Goal: Task Accomplishment & Management: Use online tool/utility

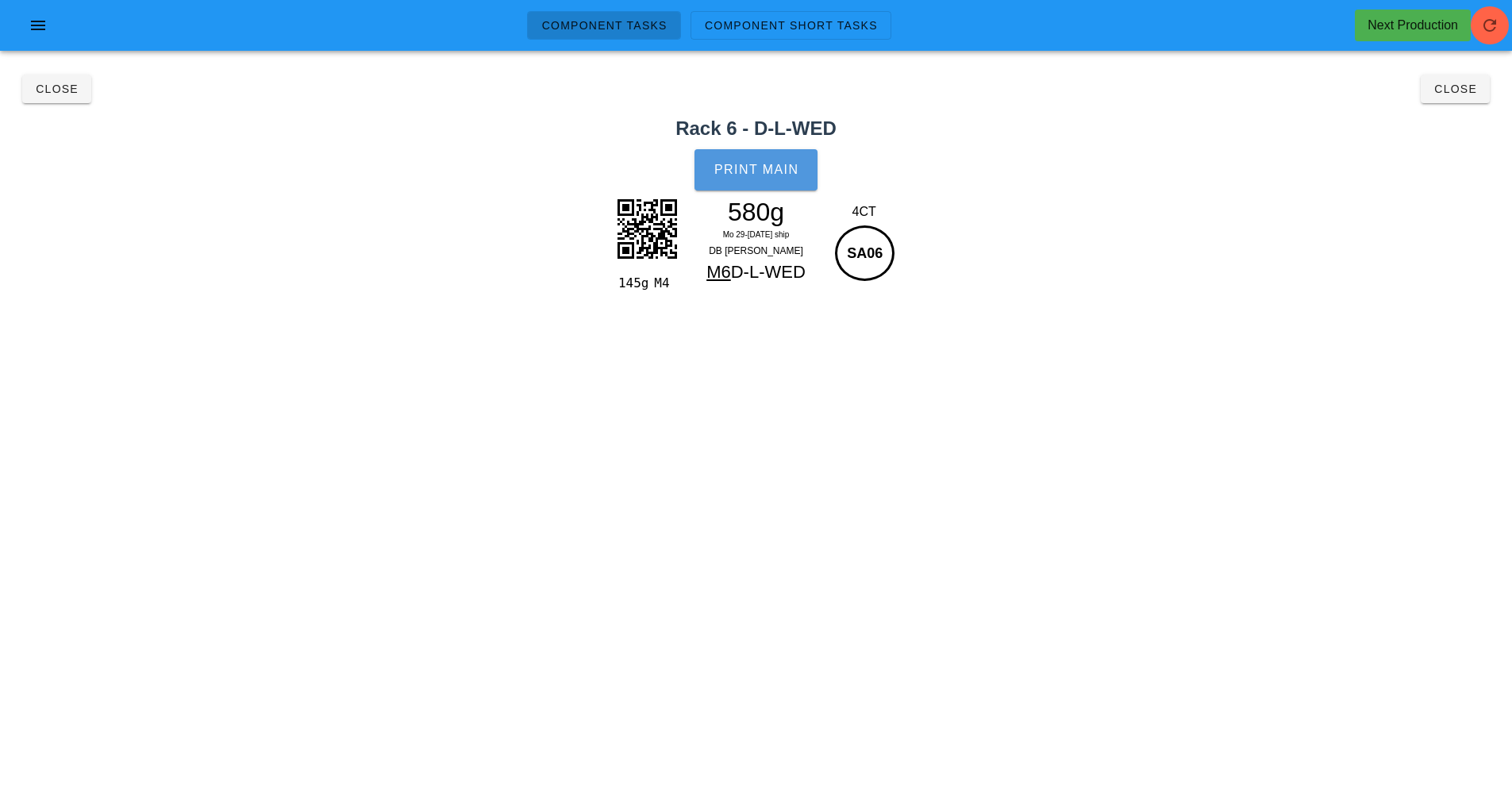
click at [734, 173] on span "Print Main" at bounding box center [756, 169] width 86 height 15
click at [45, 97] on button "Close" at bounding box center [56, 88] width 69 height 28
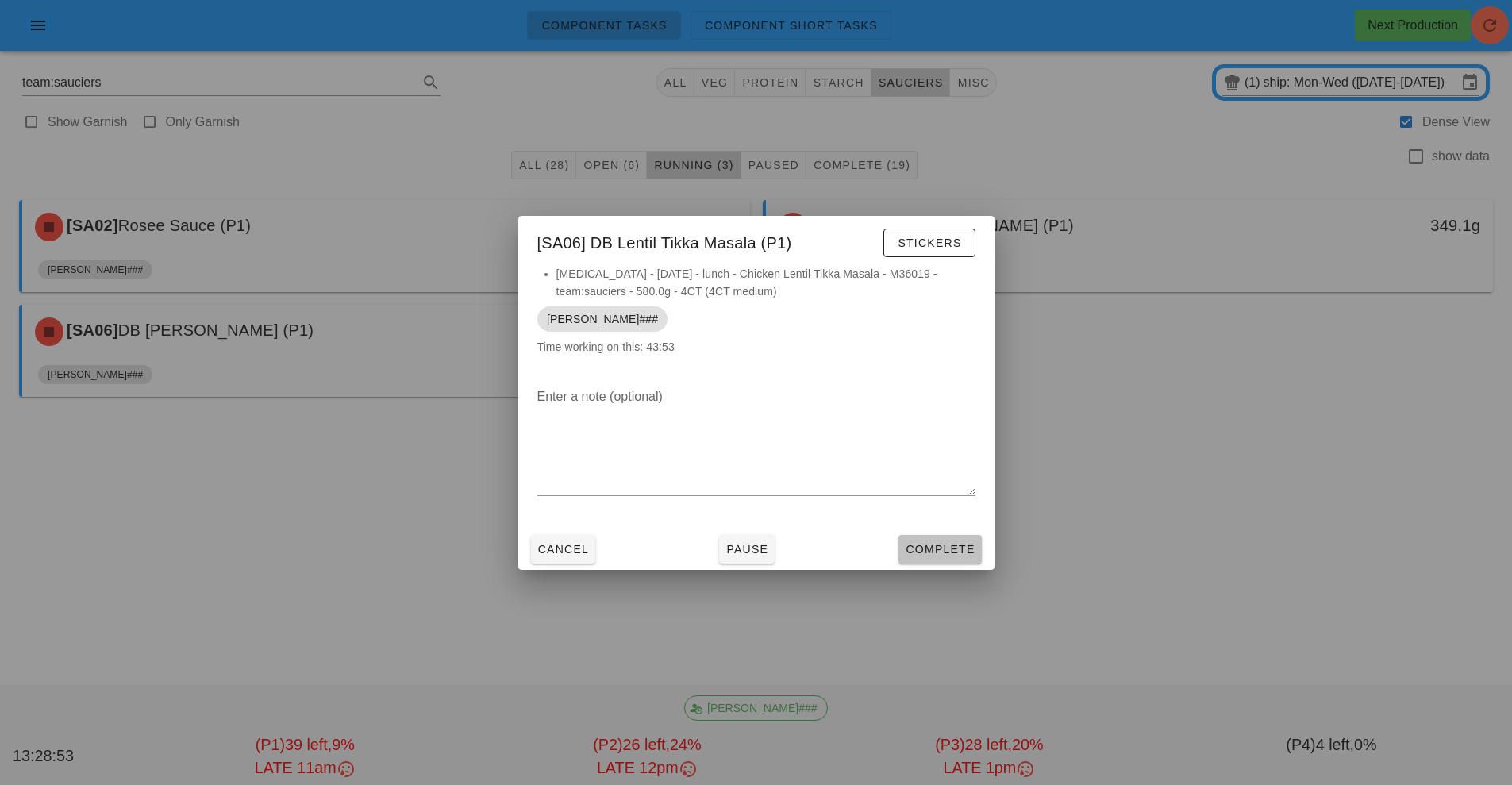
click at [938, 549] on span "Complete" at bounding box center [940, 549] width 70 height 13
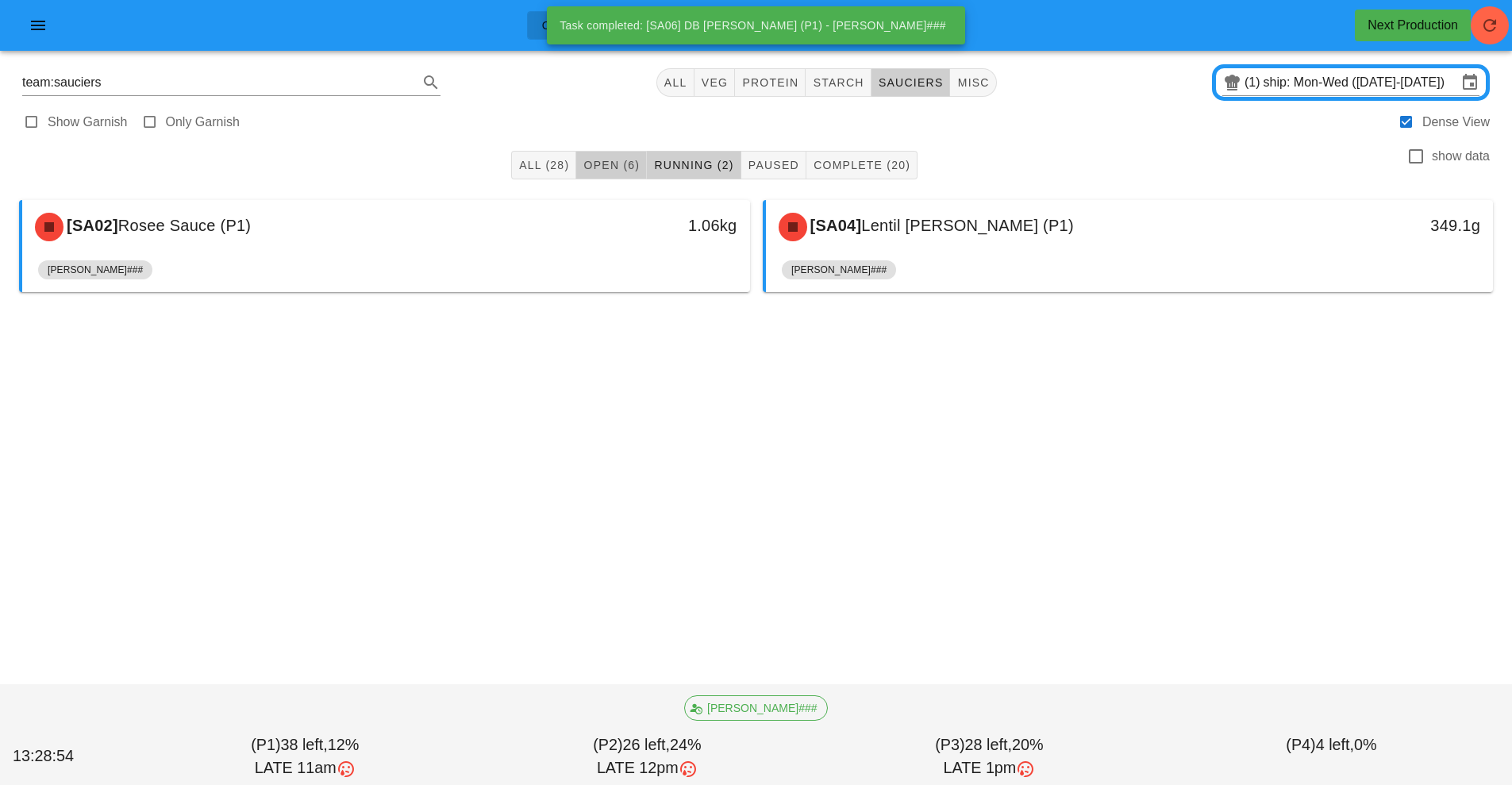
click at [601, 162] on span "Open (6)" at bounding box center [611, 164] width 57 height 13
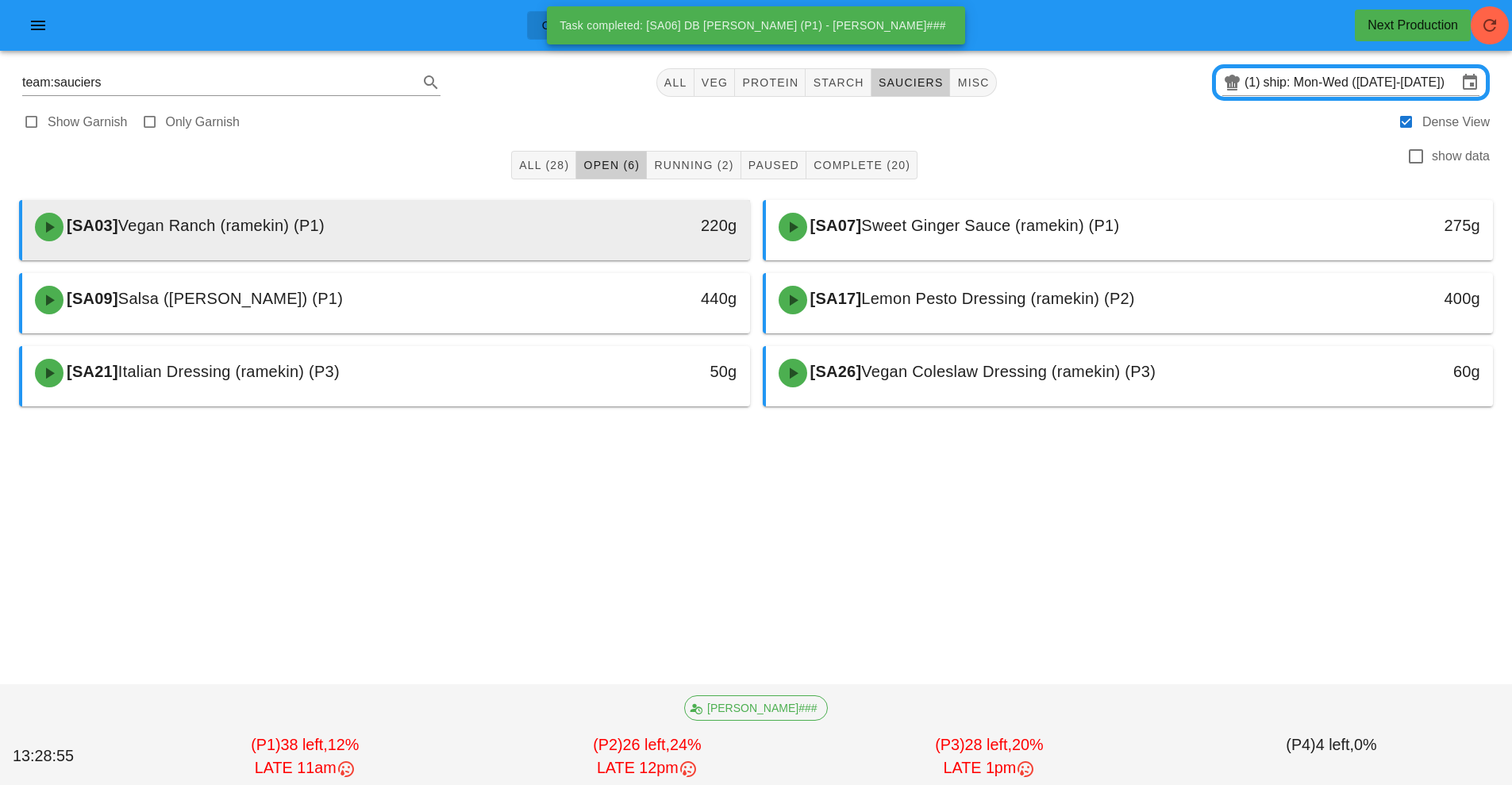
click at [540, 226] on div "[SA03] Vegan Ranch (ramekin) (P1)" at bounding box center [295, 226] width 540 height 48
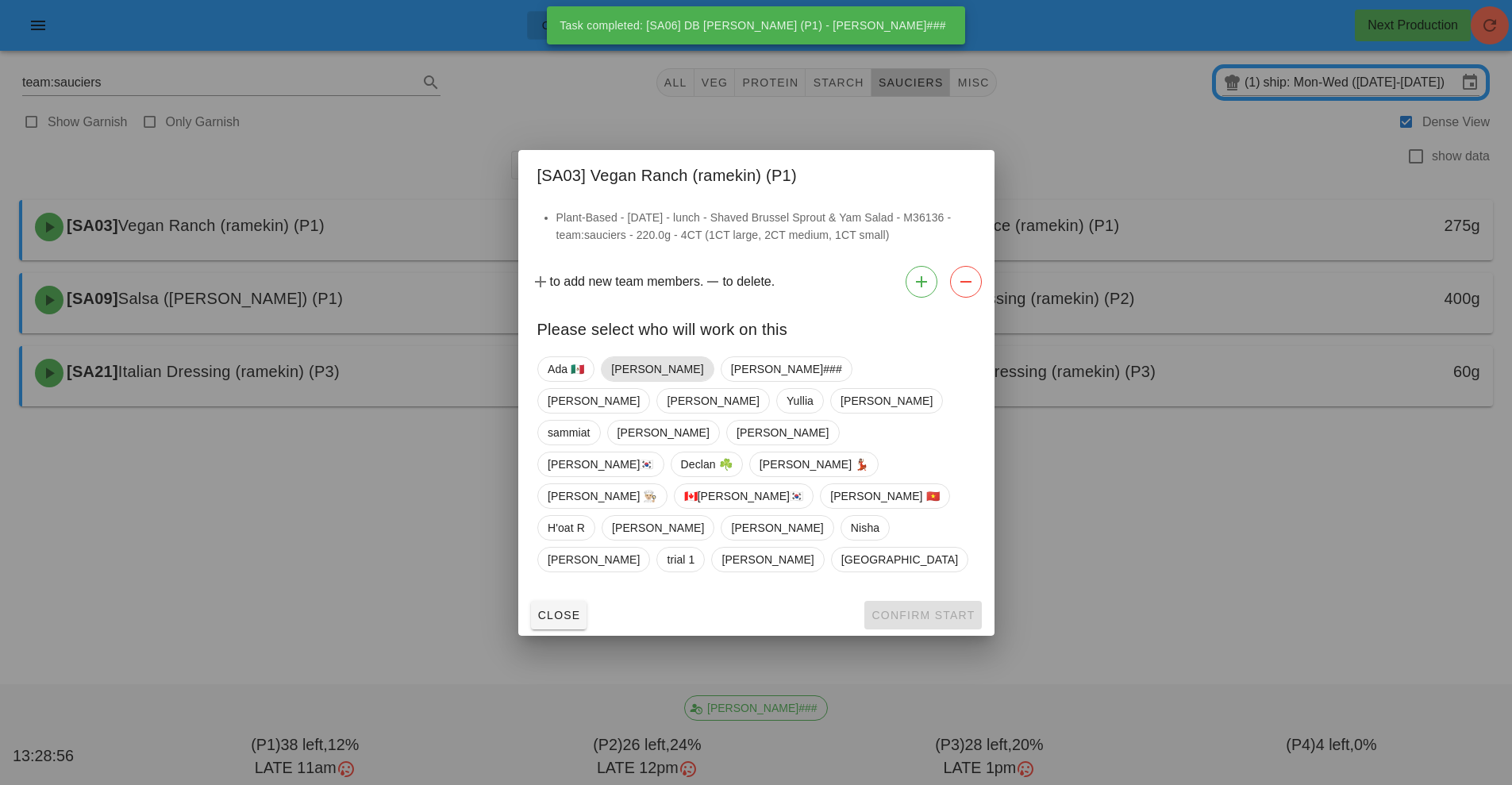
click at [638, 381] on span "[PERSON_NAME]" at bounding box center [657, 369] width 92 height 24
click at [907, 600] on button "Confirm Start" at bounding box center [923, 614] width 117 height 28
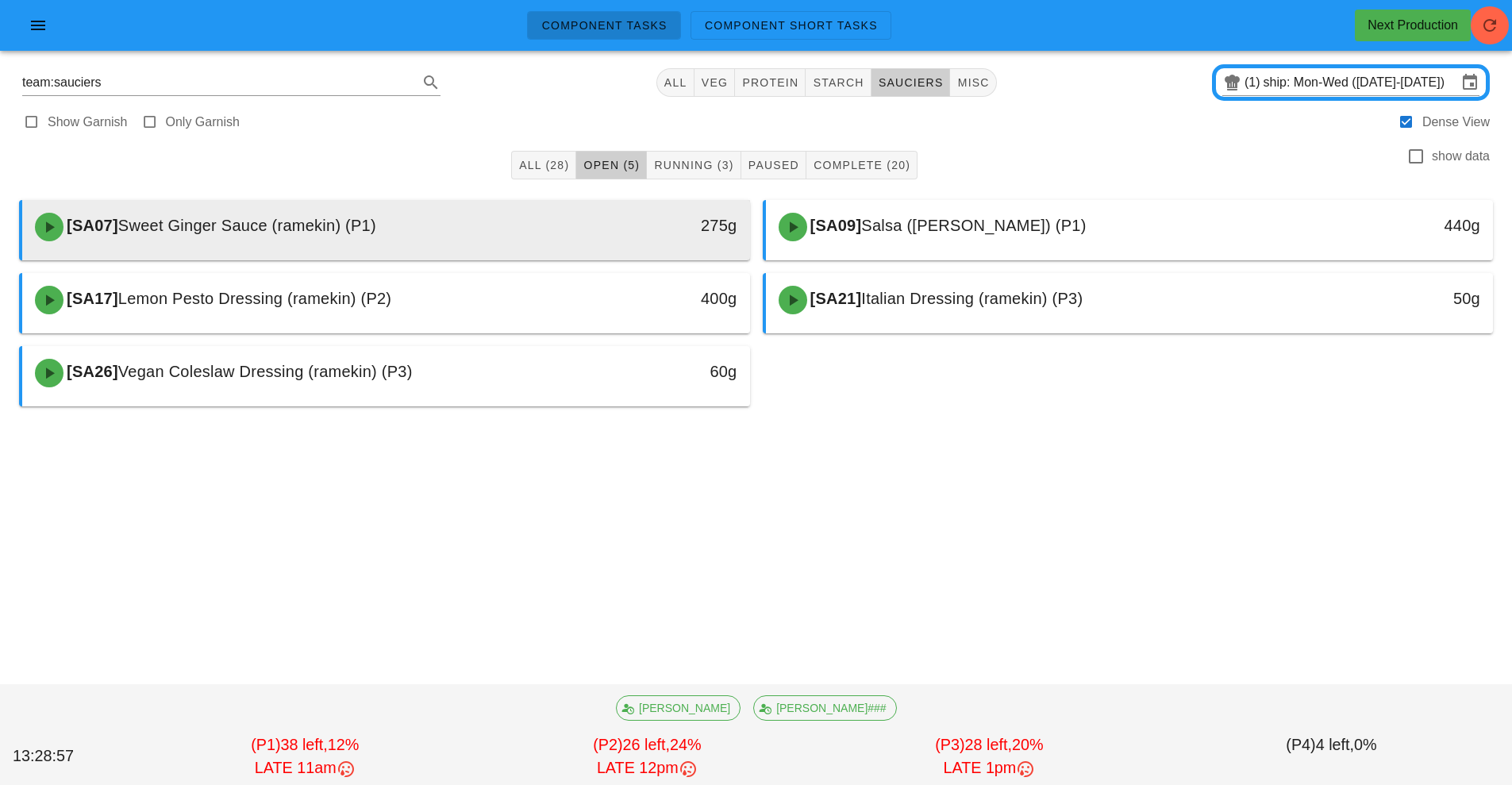
click at [468, 228] on div "[SA07] Sweet Ginger Sauce (ramekin) (P1)" at bounding box center [295, 226] width 540 height 48
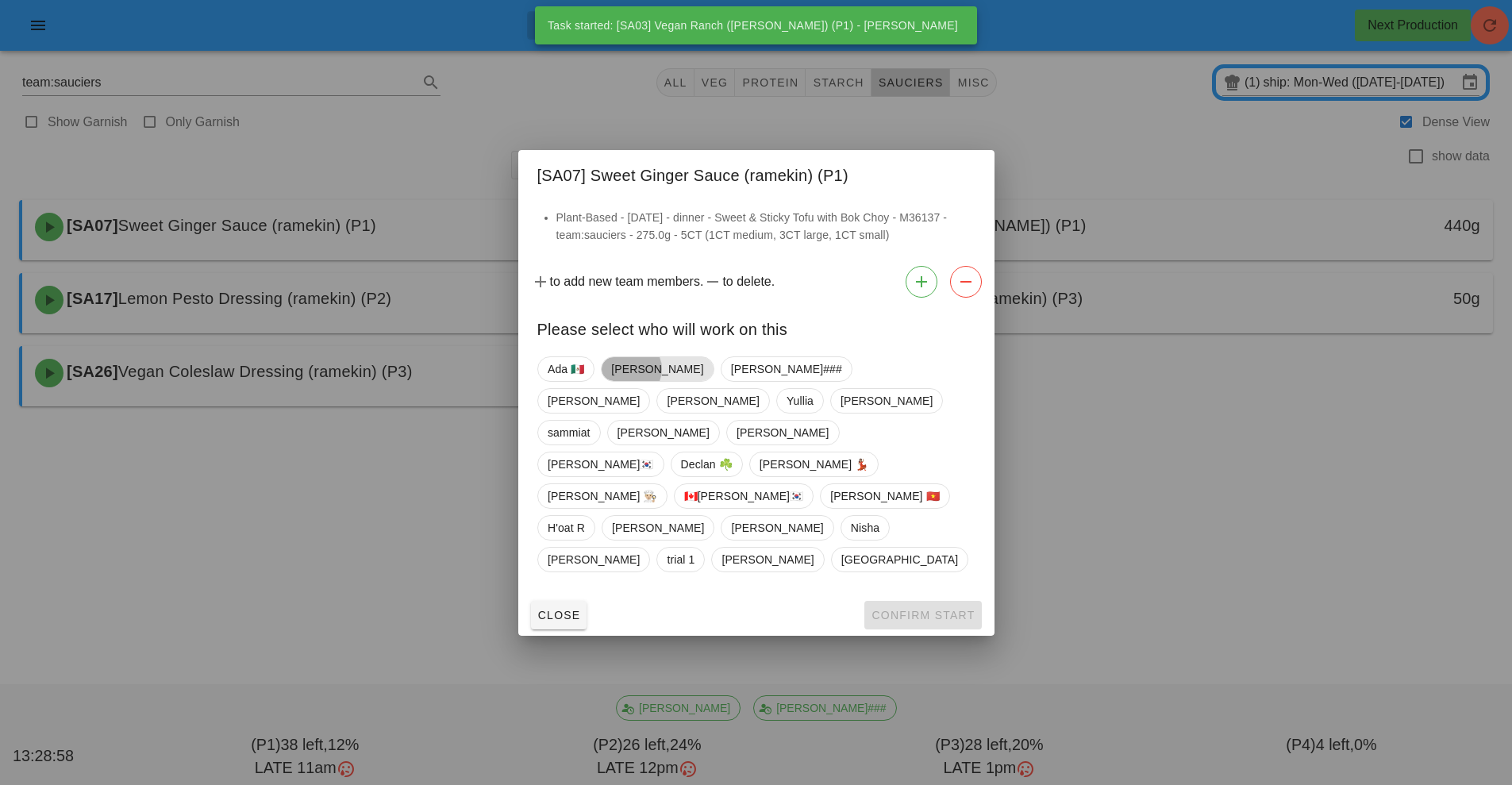
click at [628, 381] on span "[PERSON_NAME]" at bounding box center [657, 369] width 92 height 24
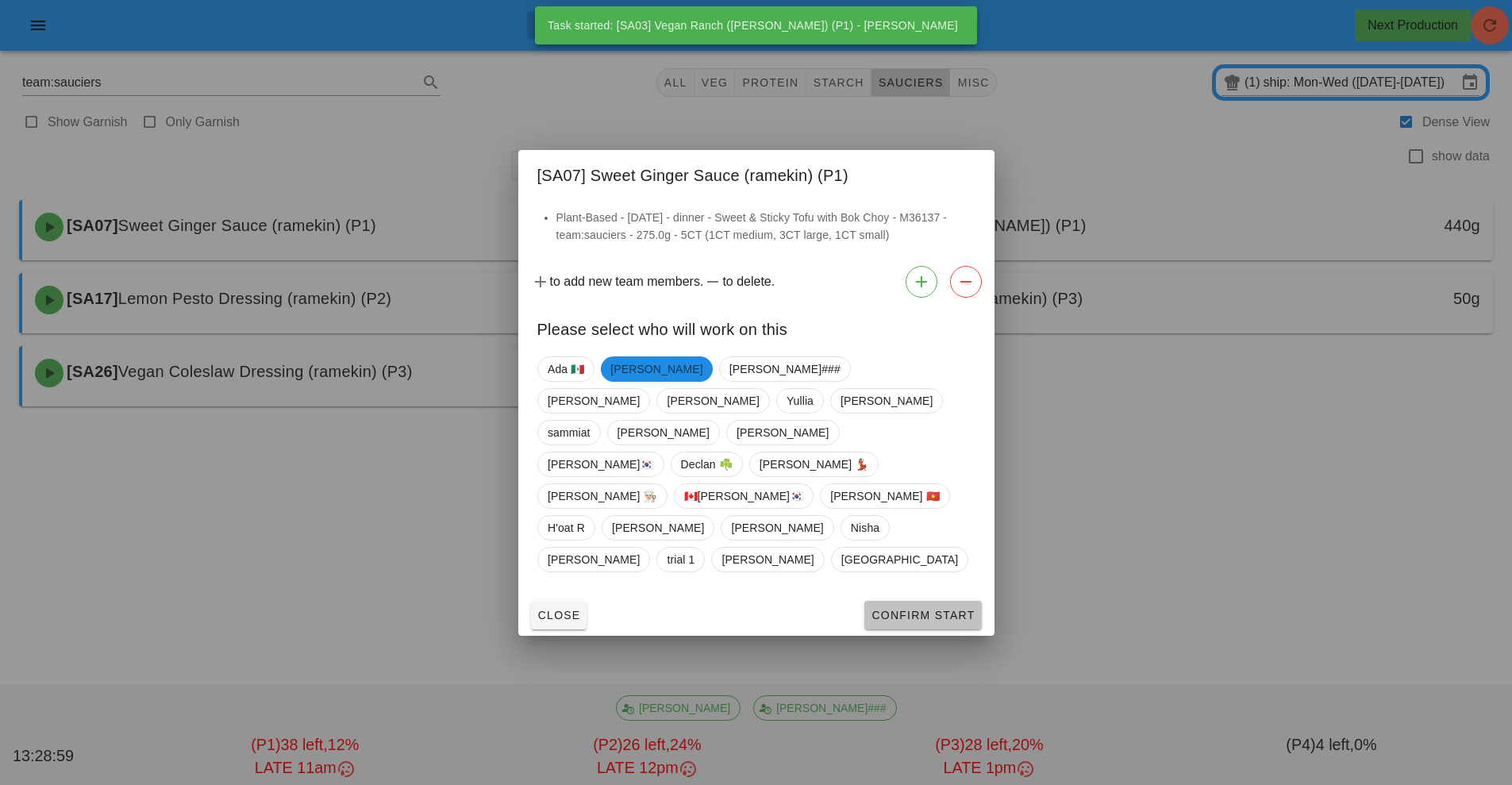
click at [923, 609] on span "Confirm Start" at bounding box center [922, 615] width 104 height 13
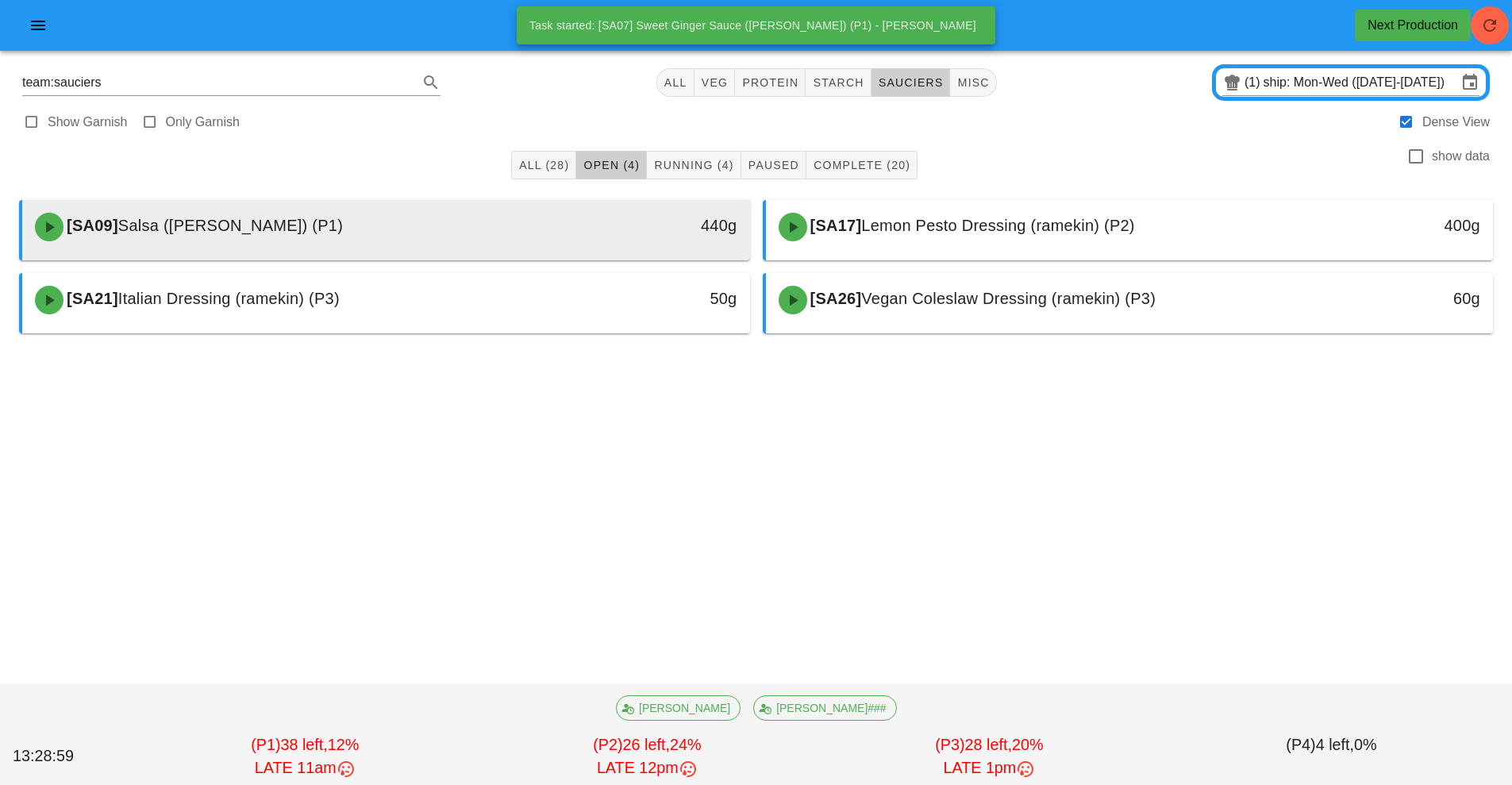
click at [474, 230] on div "[SA09] Salsa ([PERSON_NAME]) (P1)" at bounding box center [295, 226] width 540 height 48
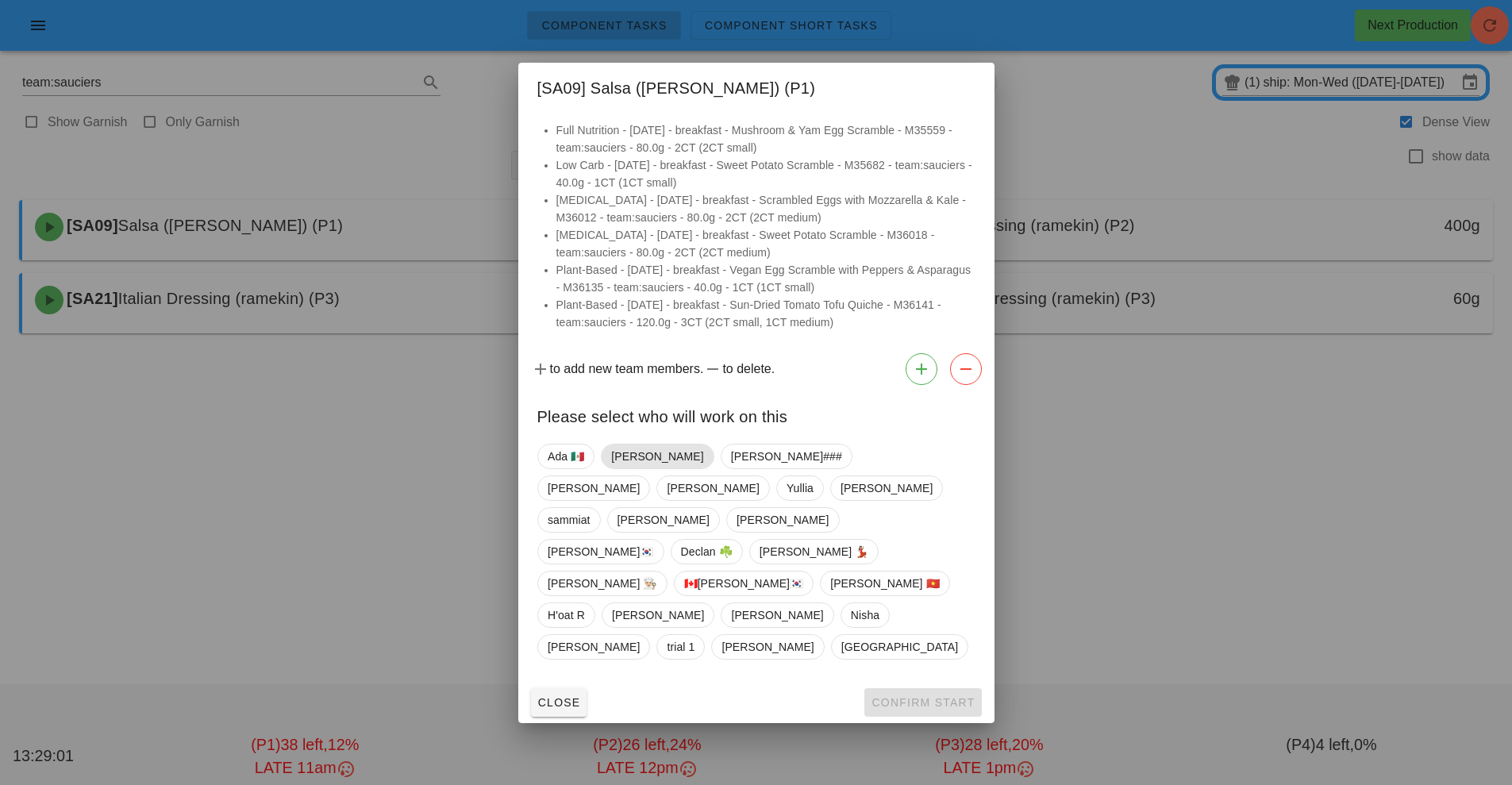
click at [636, 468] on span "[PERSON_NAME]" at bounding box center [657, 456] width 92 height 24
click at [925, 696] on span "Confirm Start" at bounding box center [922, 701] width 104 height 13
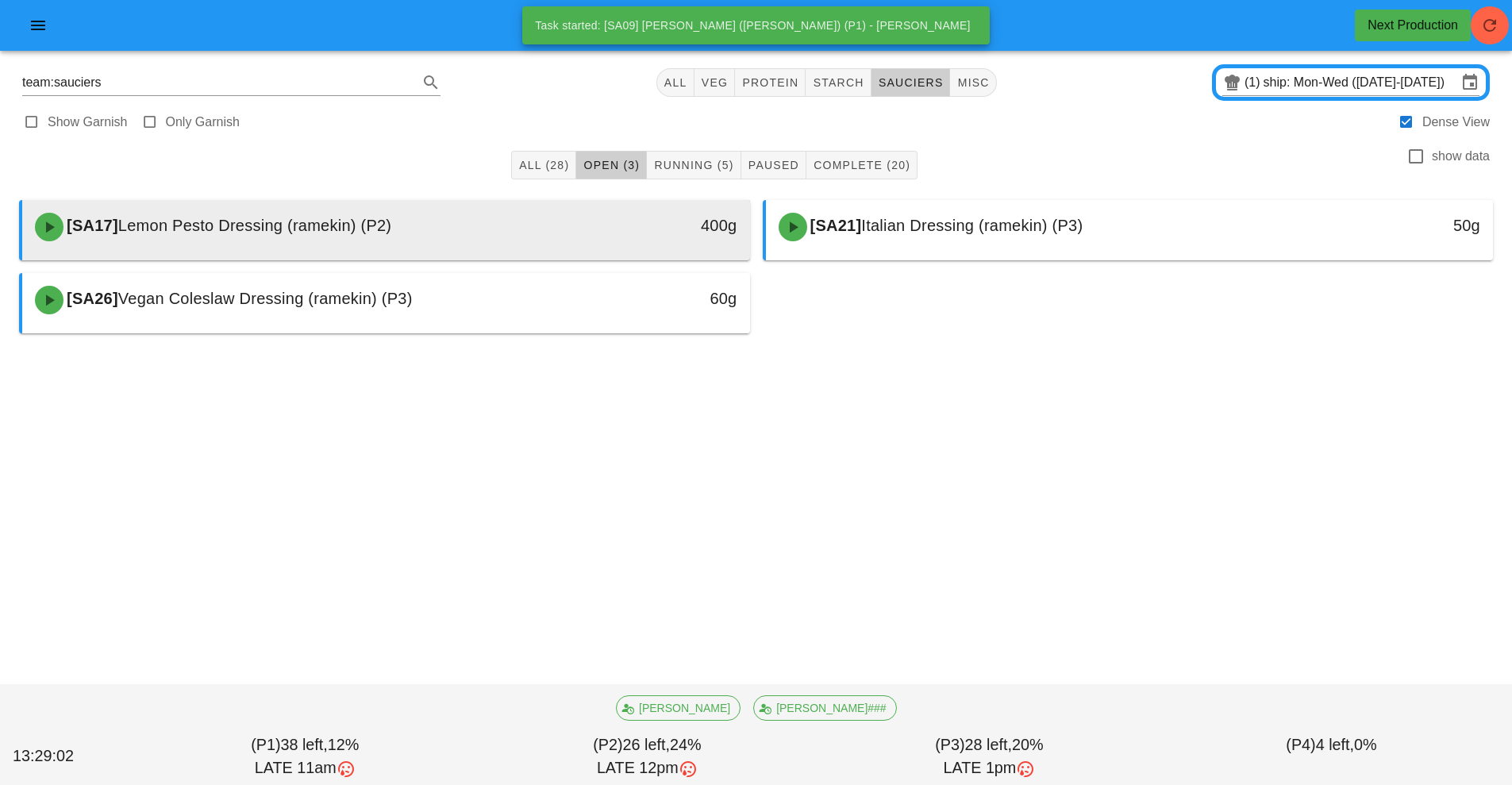
click at [507, 241] on div "[SA17] Lemon Pesto Dressing (ramekin) (P2)" at bounding box center [295, 226] width 540 height 48
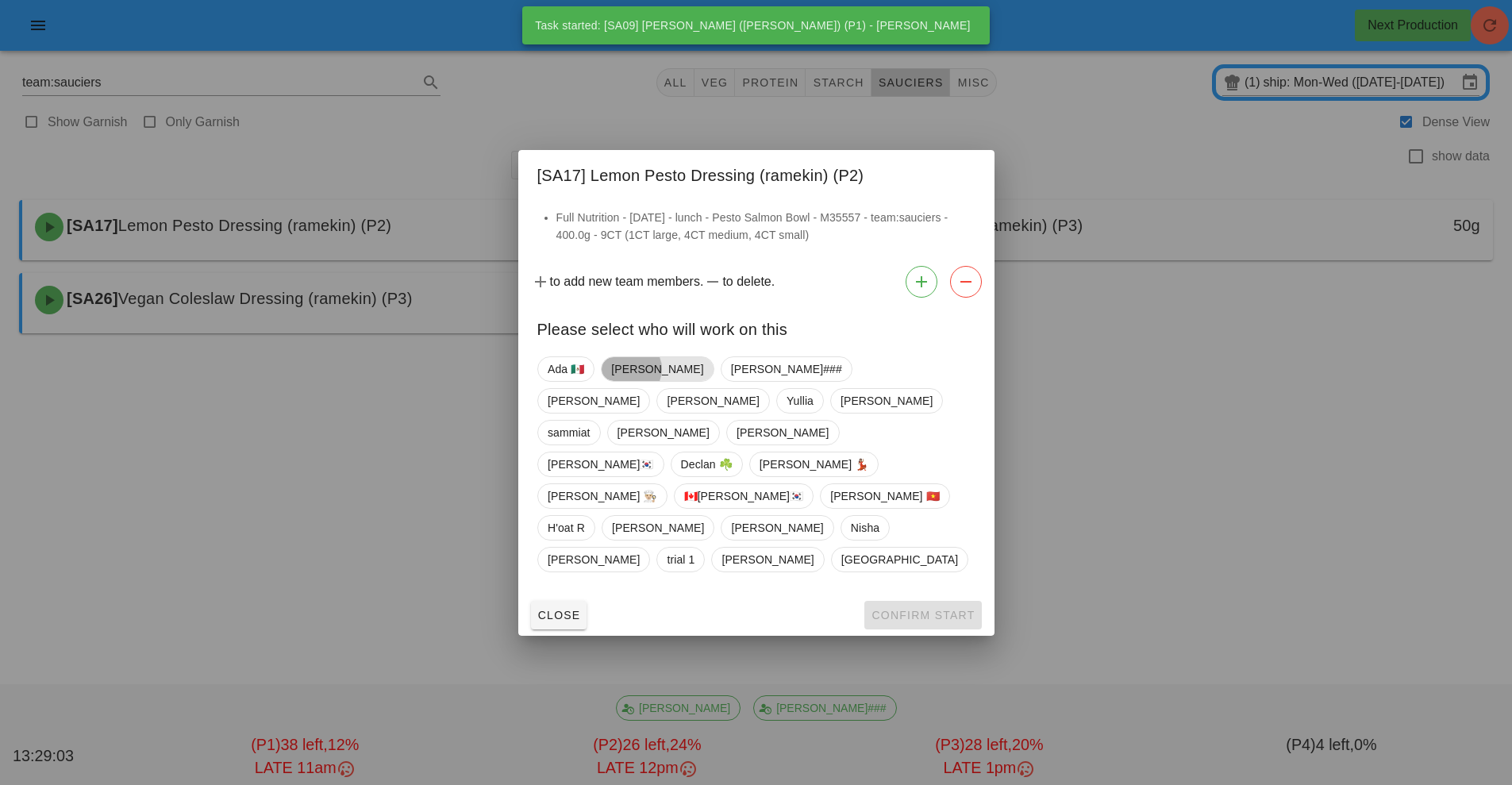
click at [629, 381] on span "[PERSON_NAME]" at bounding box center [657, 369] width 92 height 24
click at [935, 600] on button "Confirm Start" at bounding box center [923, 614] width 117 height 28
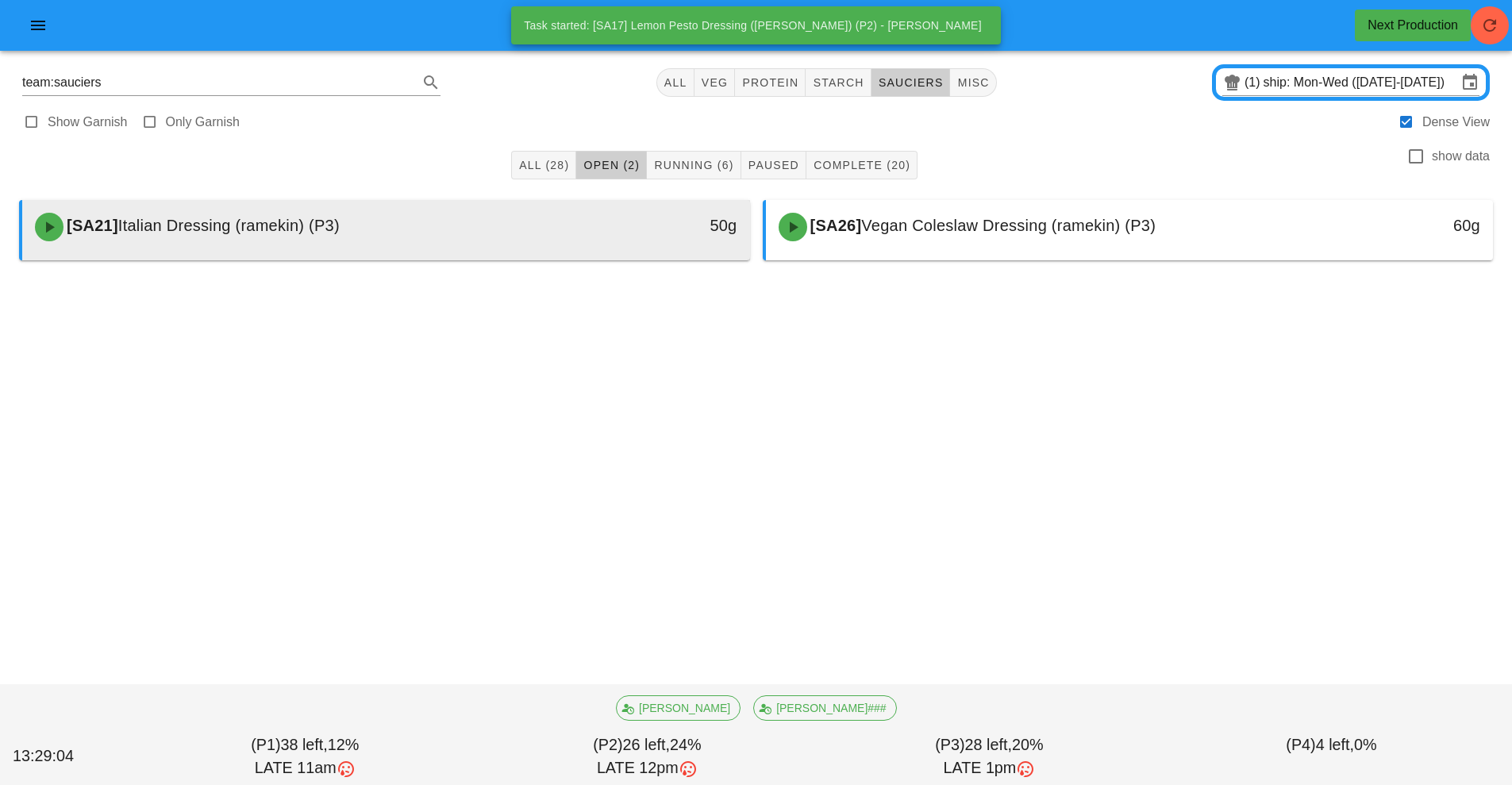
click at [506, 228] on div "[SA21] Italian Dressing (ramekin) (P3)" at bounding box center [295, 226] width 540 height 48
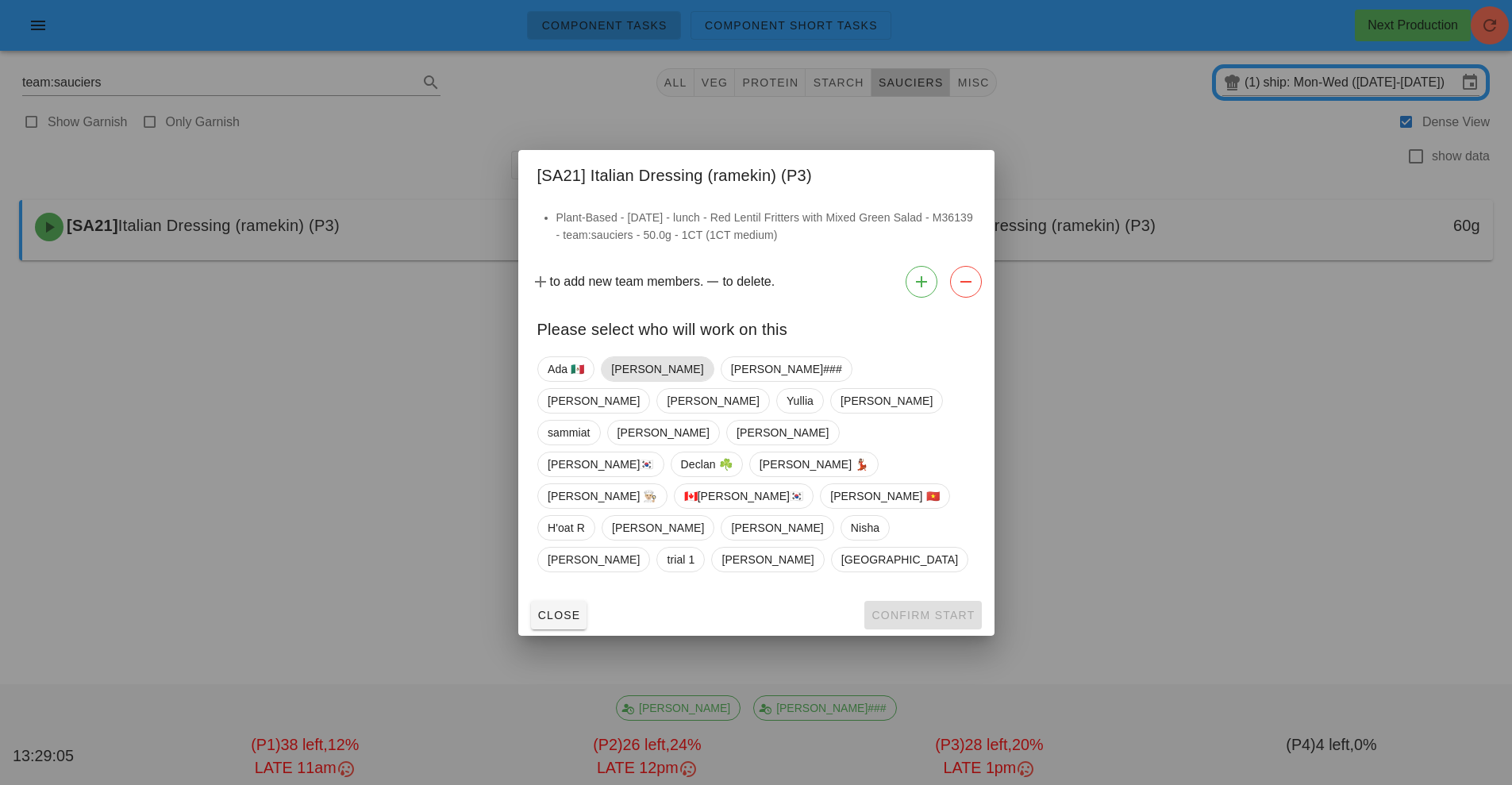
click at [621, 381] on span "[PERSON_NAME]" at bounding box center [657, 369] width 92 height 24
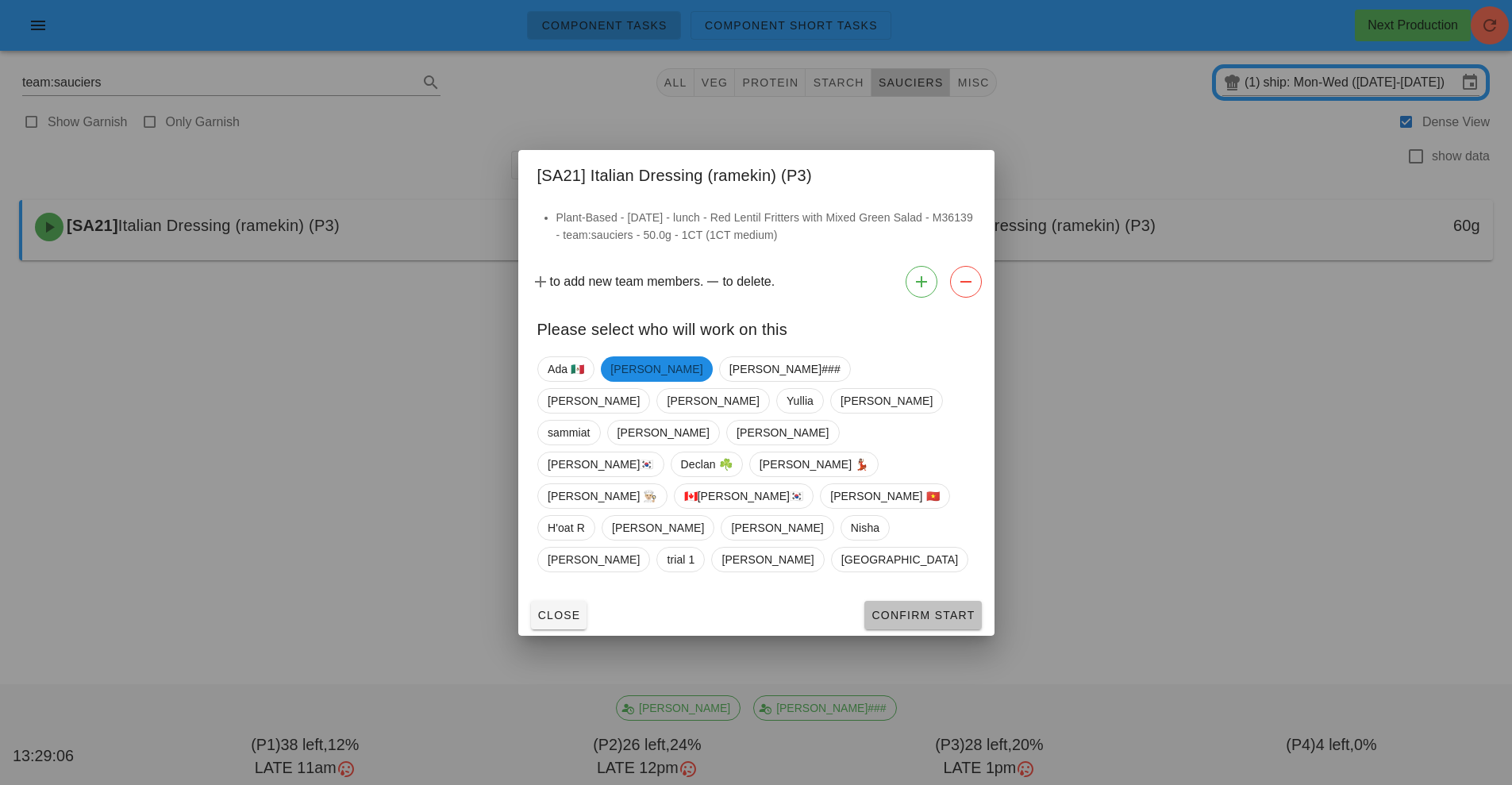
click at [896, 609] on span "Confirm Start" at bounding box center [922, 615] width 104 height 13
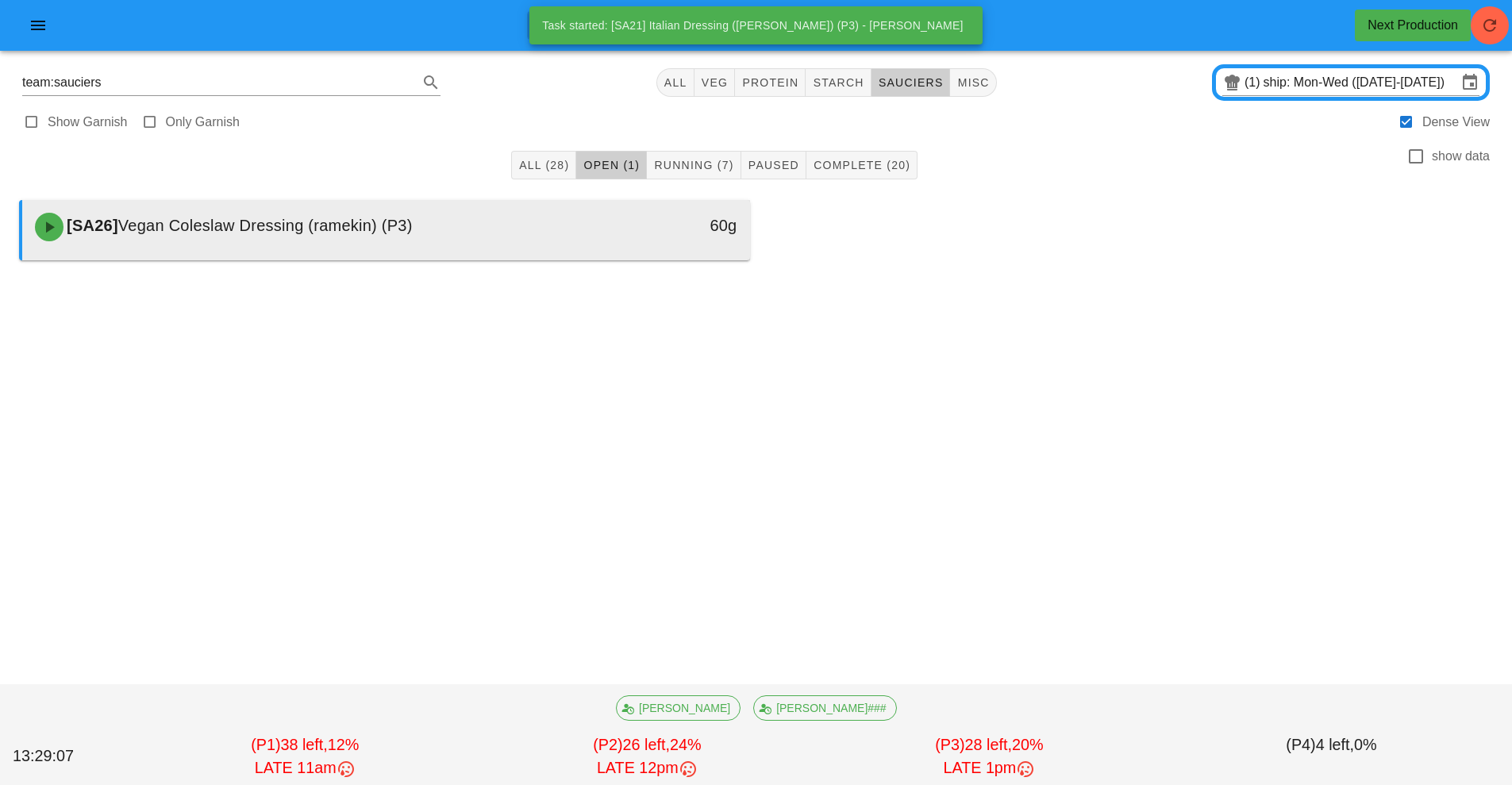
click at [545, 232] on div "[SA26] Vegan Coleslaw Dressing (ramekin) (P3)" at bounding box center [295, 226] width 540 height 48
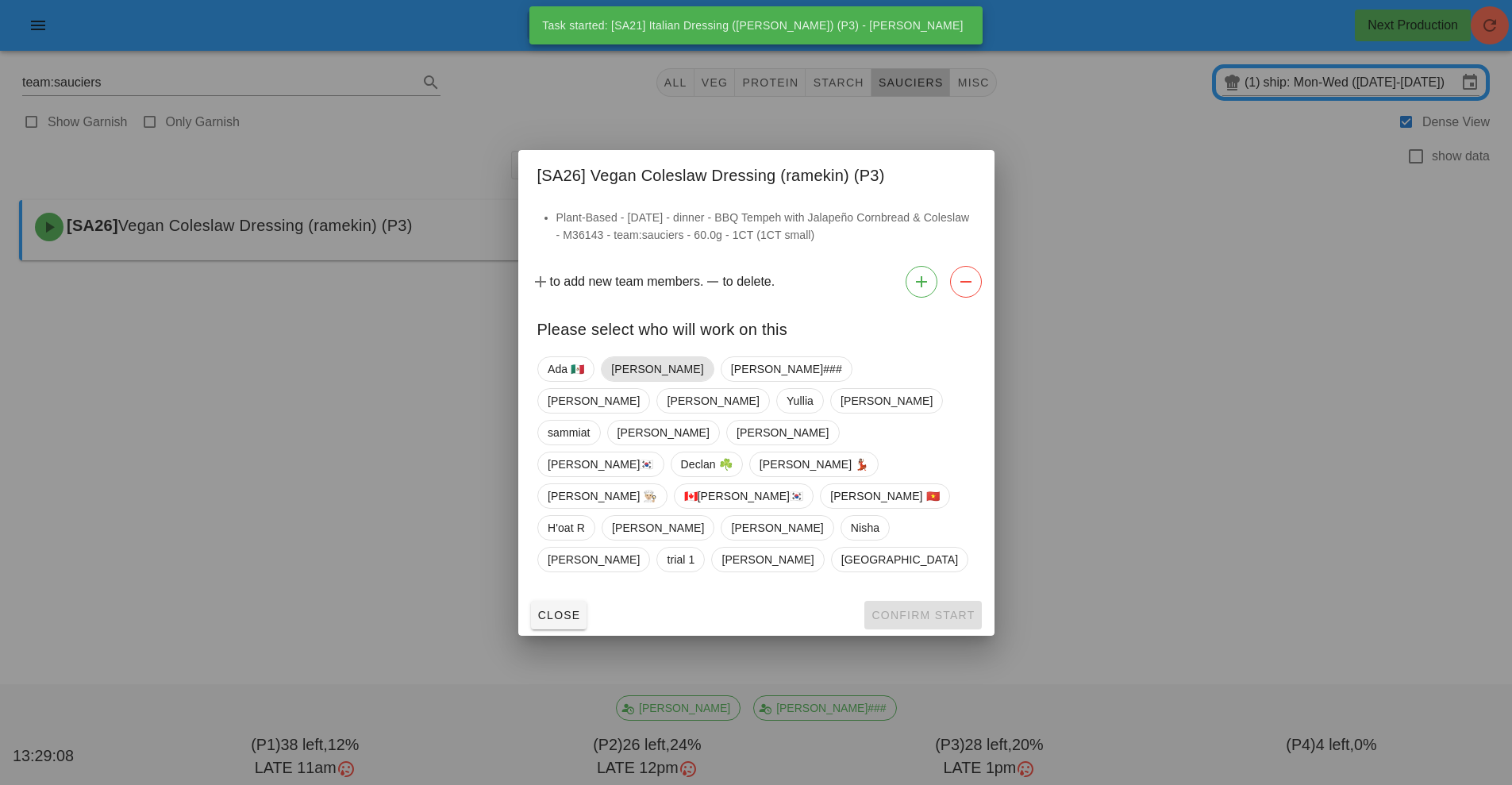
click at [619, 381] on span "[PERSON_NAME]" at bounding box center [657, 369] width 92 height 24
click at [913, 609] on span "Confirm Start" at bounding box center [922, 615] width 104 height 13
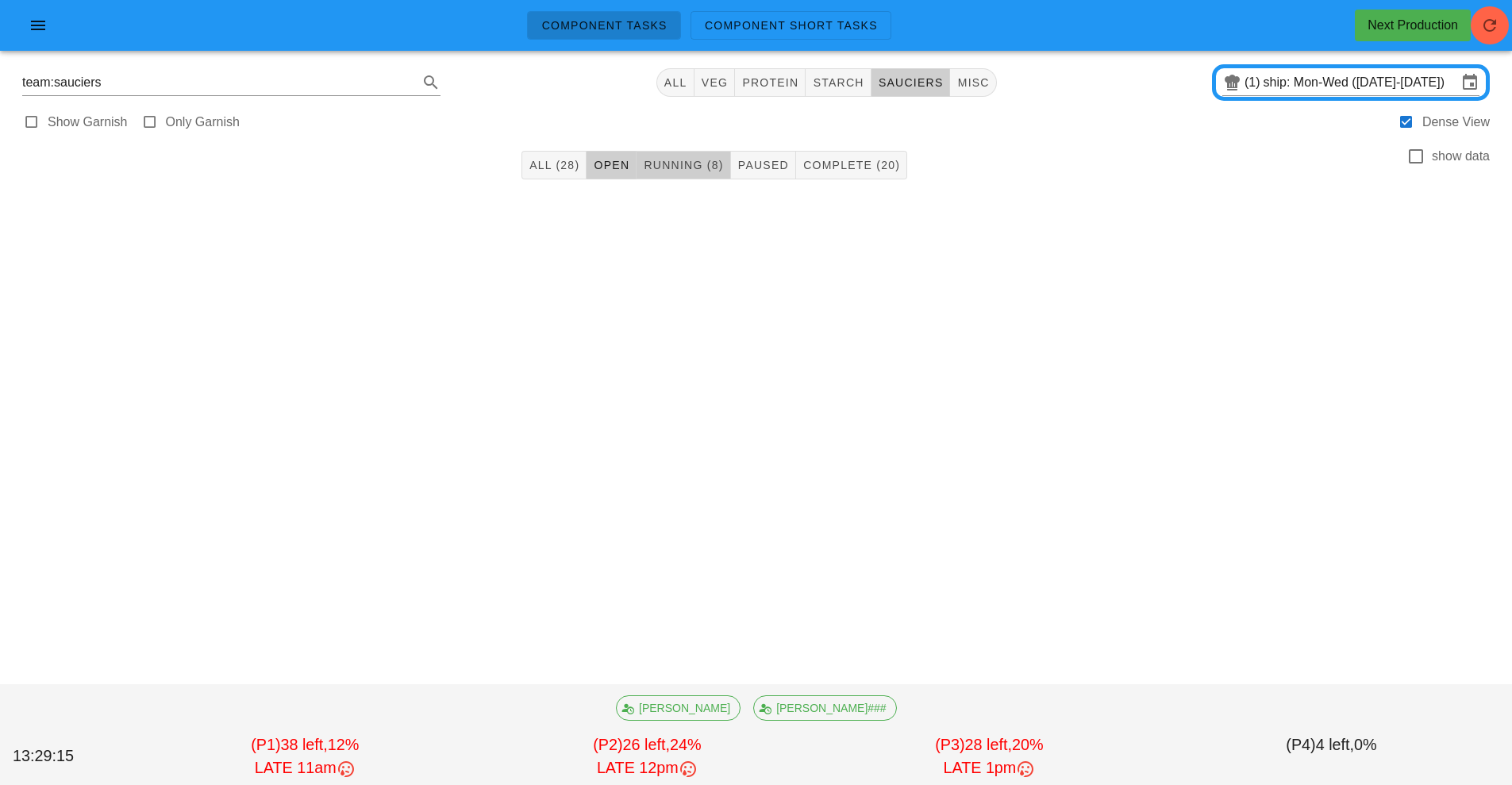
click at [650, 179] on button "Running (8)" at bounding box center [683, 164] width 93 height 28
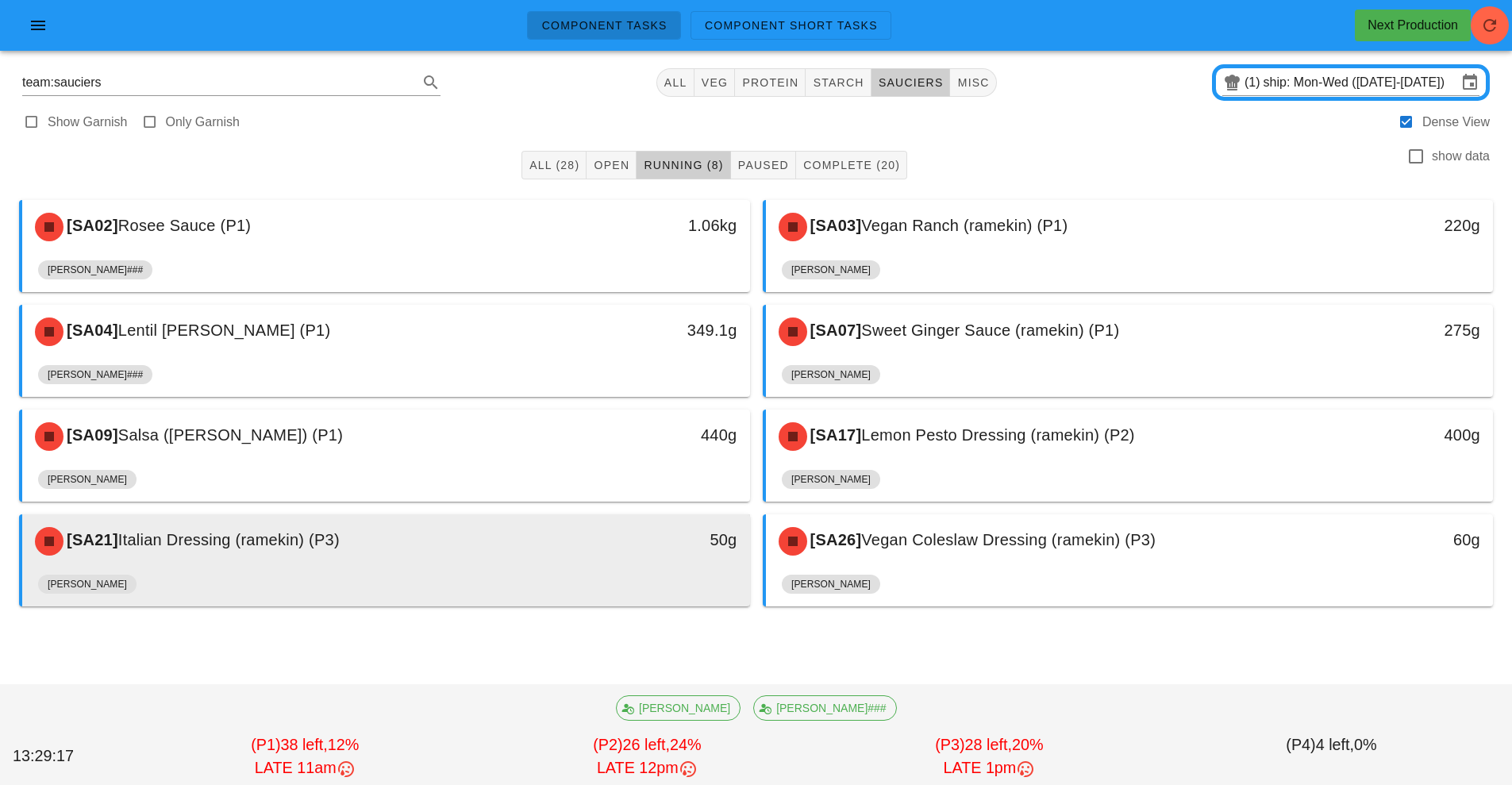
click at [607, 553] on div "50g" at bounding box center [655, 541] width 180 height 48
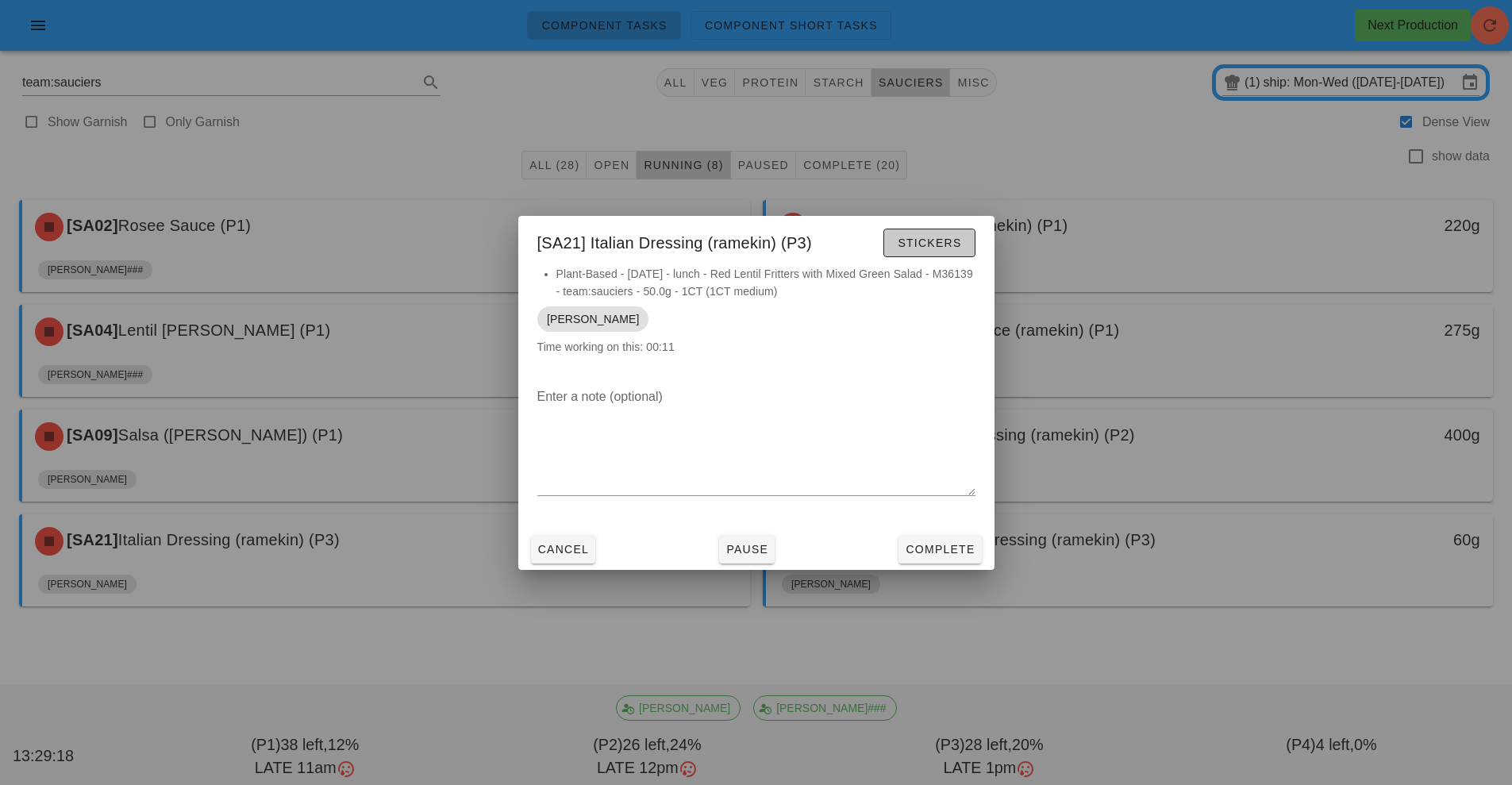
click at [923, 236] on span "Stickers" at bounding box center [929, 242] width 64 height 13
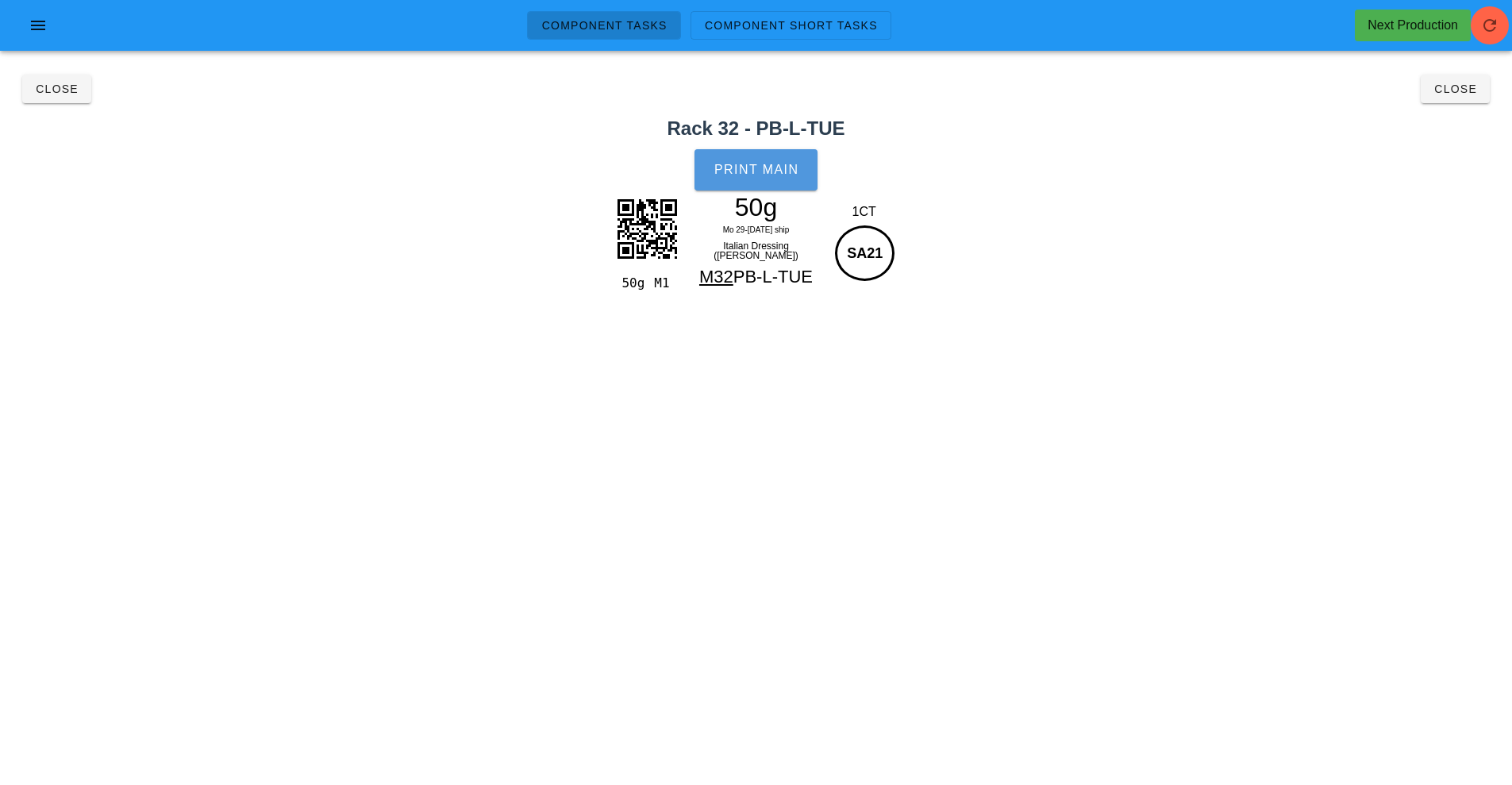
click at [766, 184] on button "Print Main" at bounding box center [756, 170] width 122 height 41
click at [54, 89] on span "Close" at bounding box center [56, 88] width 44 height 13
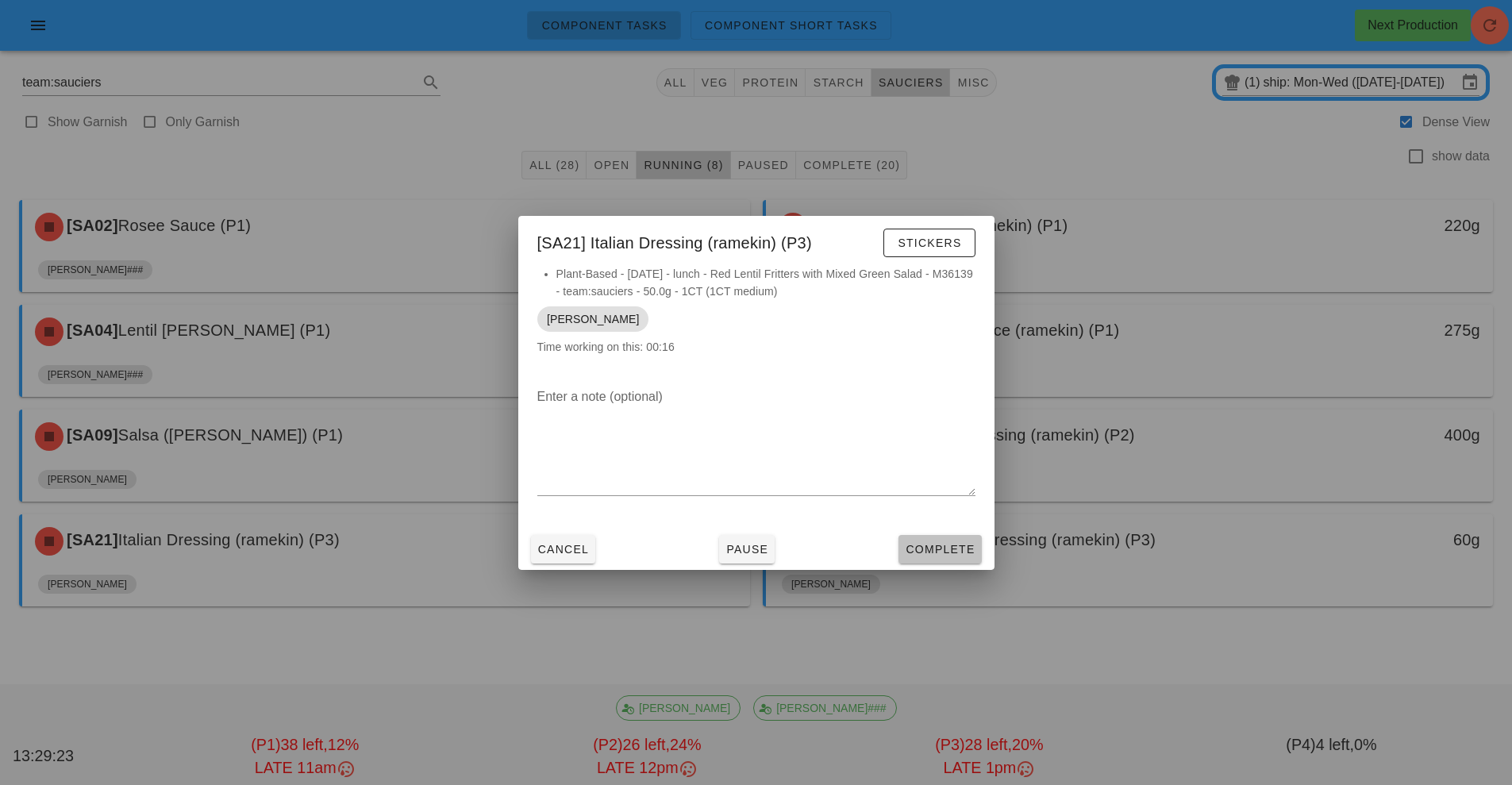
click at [959, 548] on span "Complete" at bounding box center [940, 549] width 70 height 13
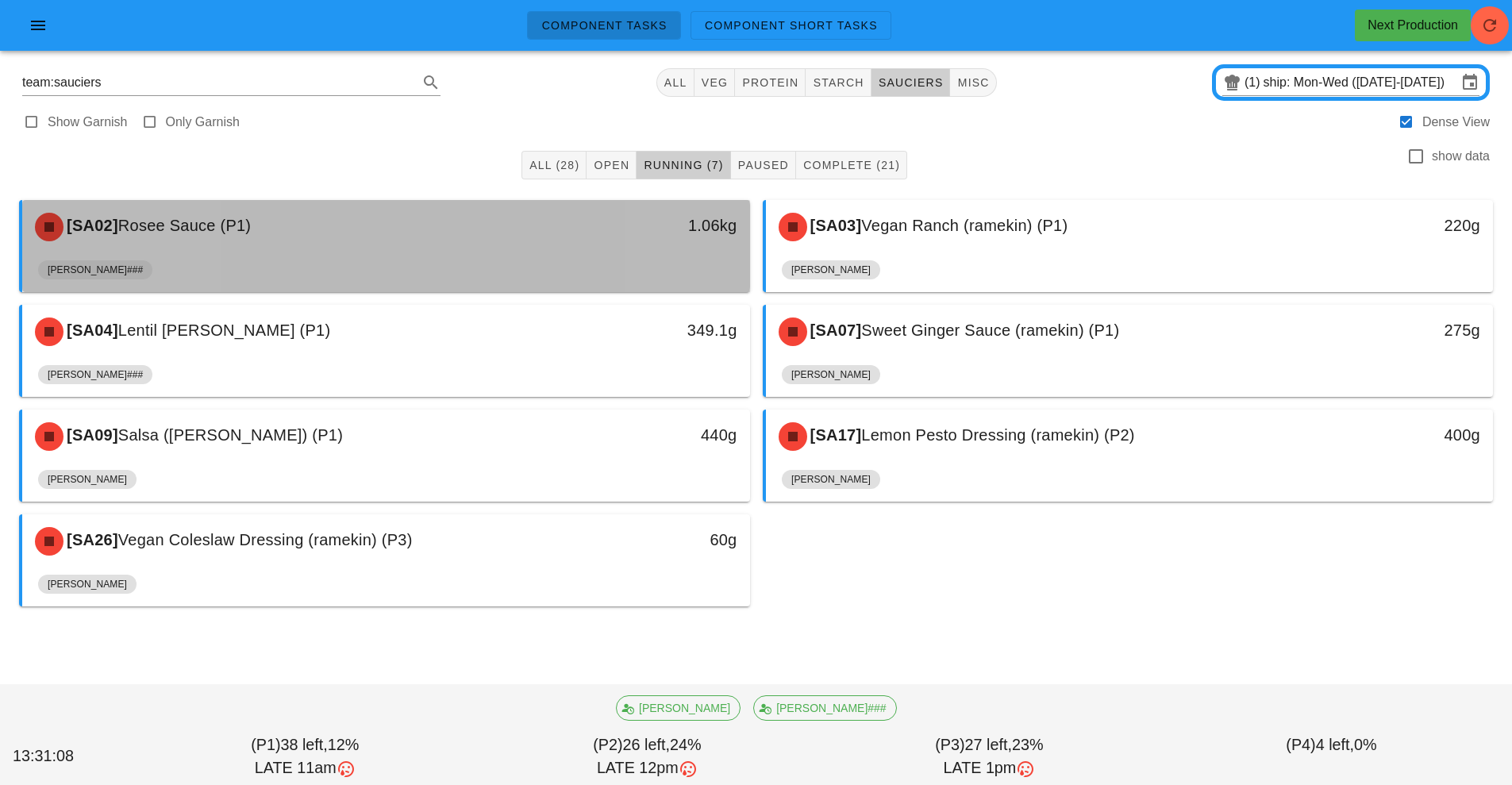
click at [605, 240] on div "1.06kg" at bounding box center [655, 226] width 180 height 48
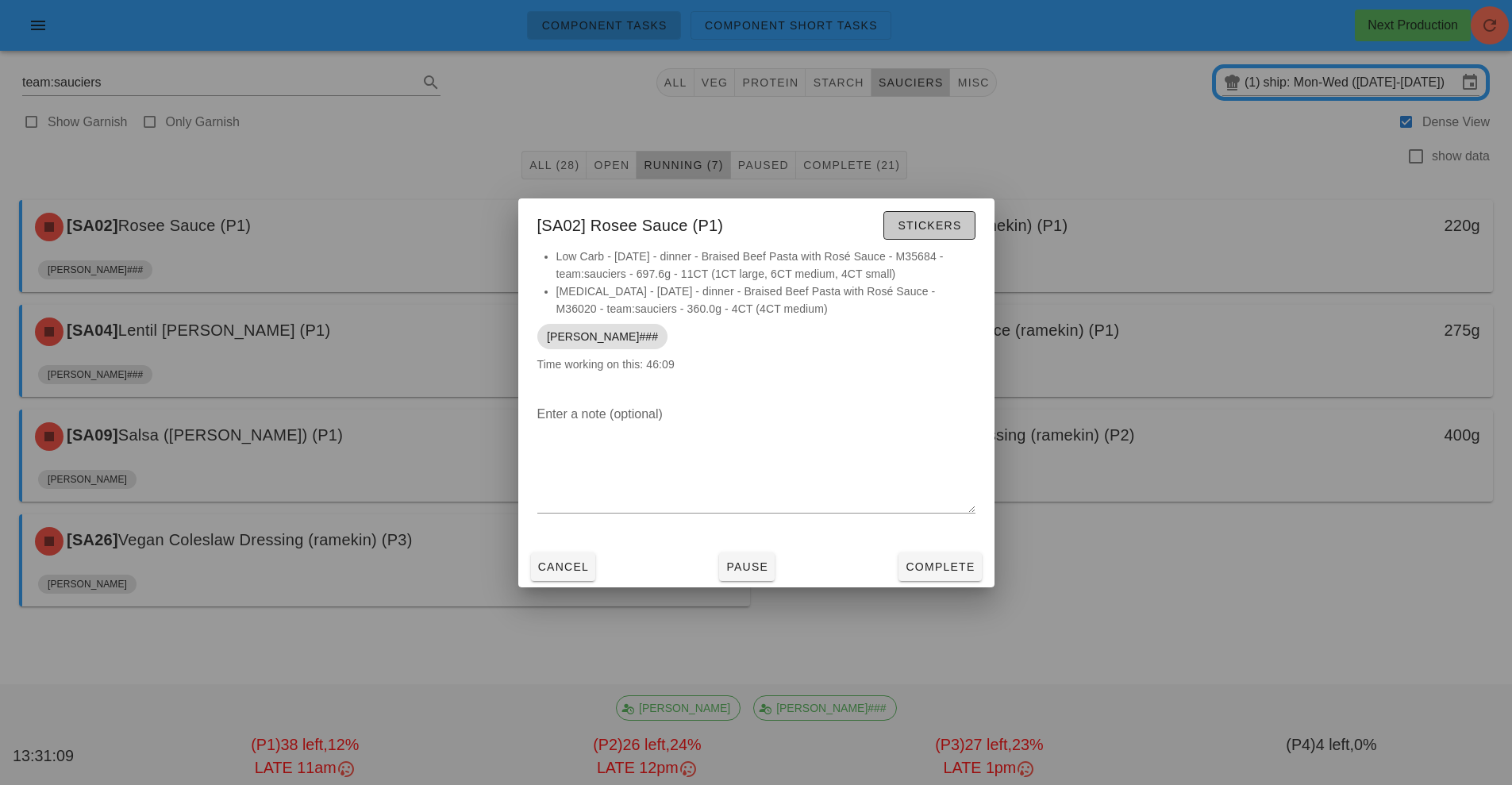
click at [918, 227] on span "Stickers" at bounding box center [929, 224] width 64 height 13
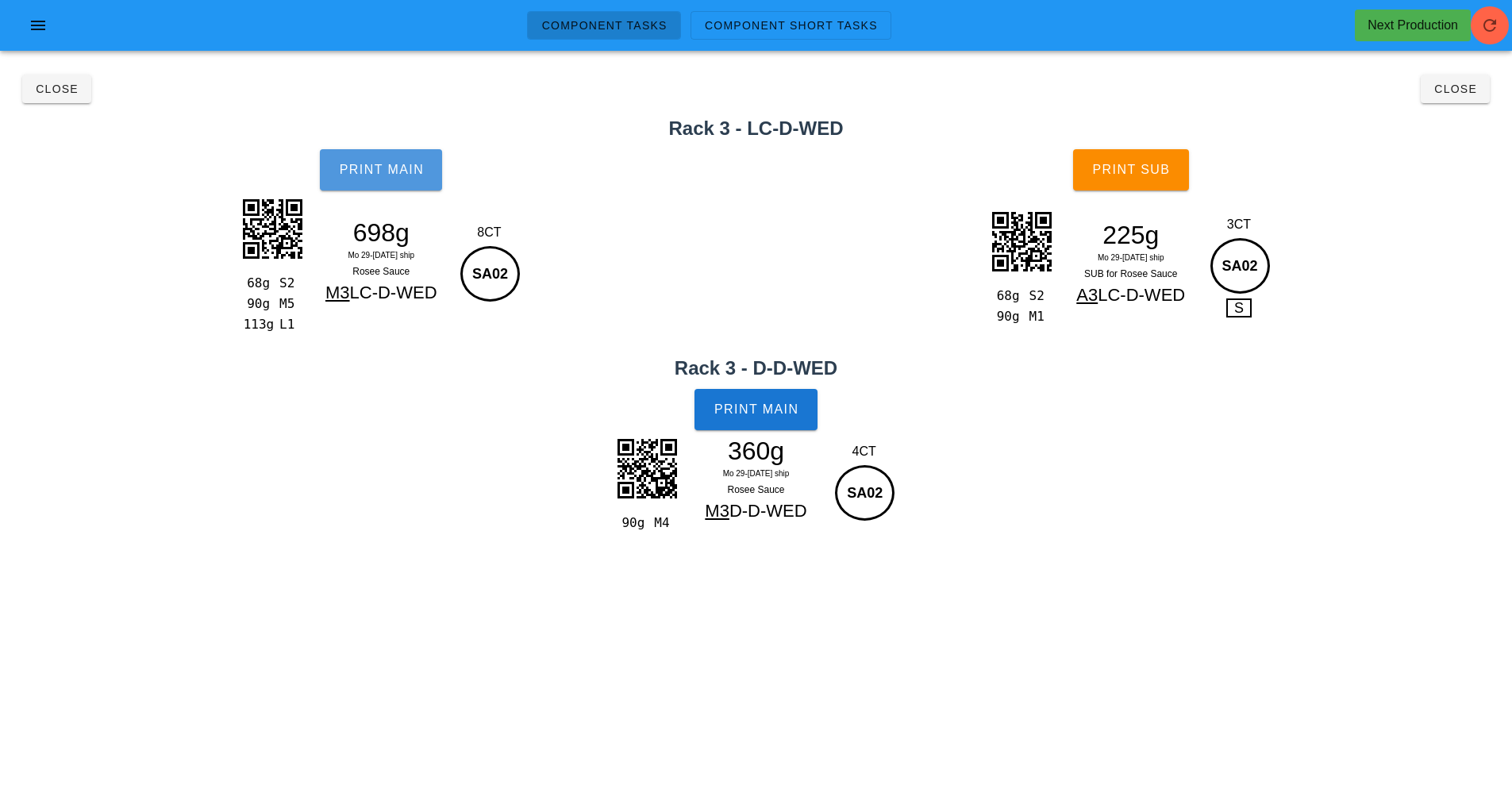
click at [397, 159] on button "Print Main" at bounding box center [381, 170] width 122 height 41
click at [754, 421] on button "Print Main" at bounding box center [756, 409] width 122 height 41
click at [1142, 158] on button "Print Sub" at bounding box center [1130, 170] width 116 height 41
click at [76, 88] on span "Close" at bounding box center [56, 88] width 44 height 13
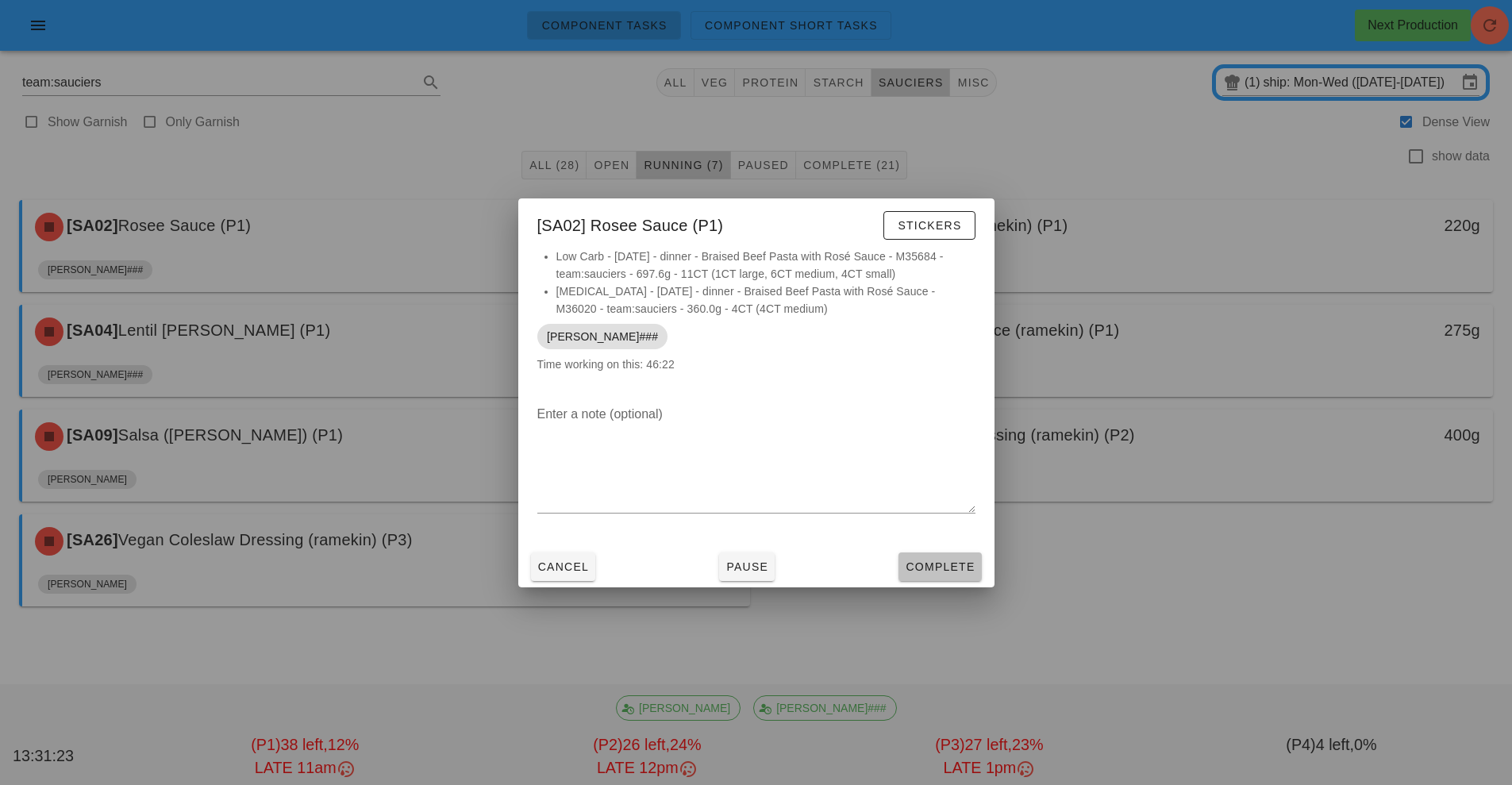
click at [935, 562] on span "Complete" at bounding box center [940, 566] width 70 height 13
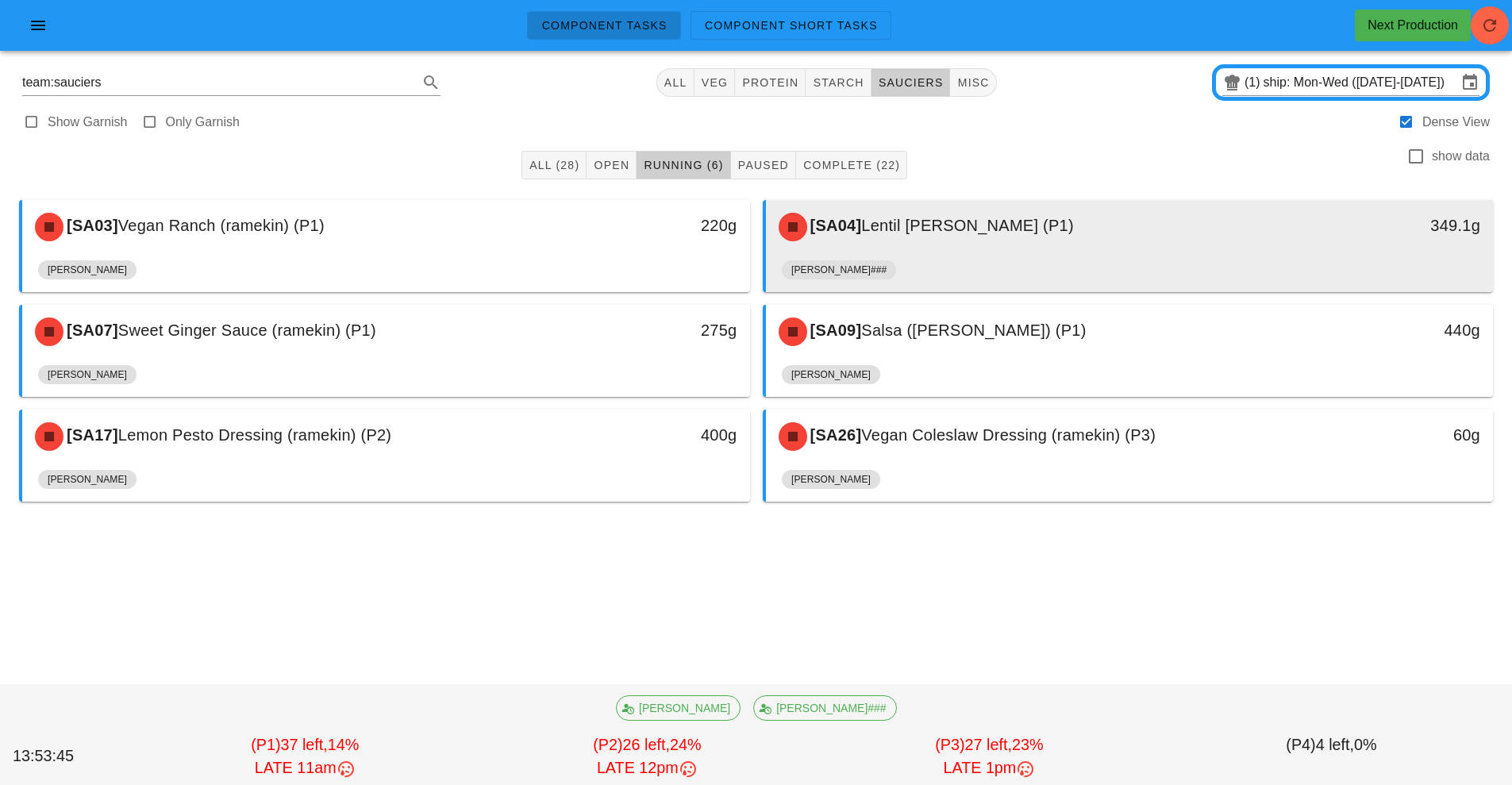
click at [912, 238] on div "[SA04] [PERSON_NAME] (P1)" at bounding box center [1040, 226] width 540 height 48
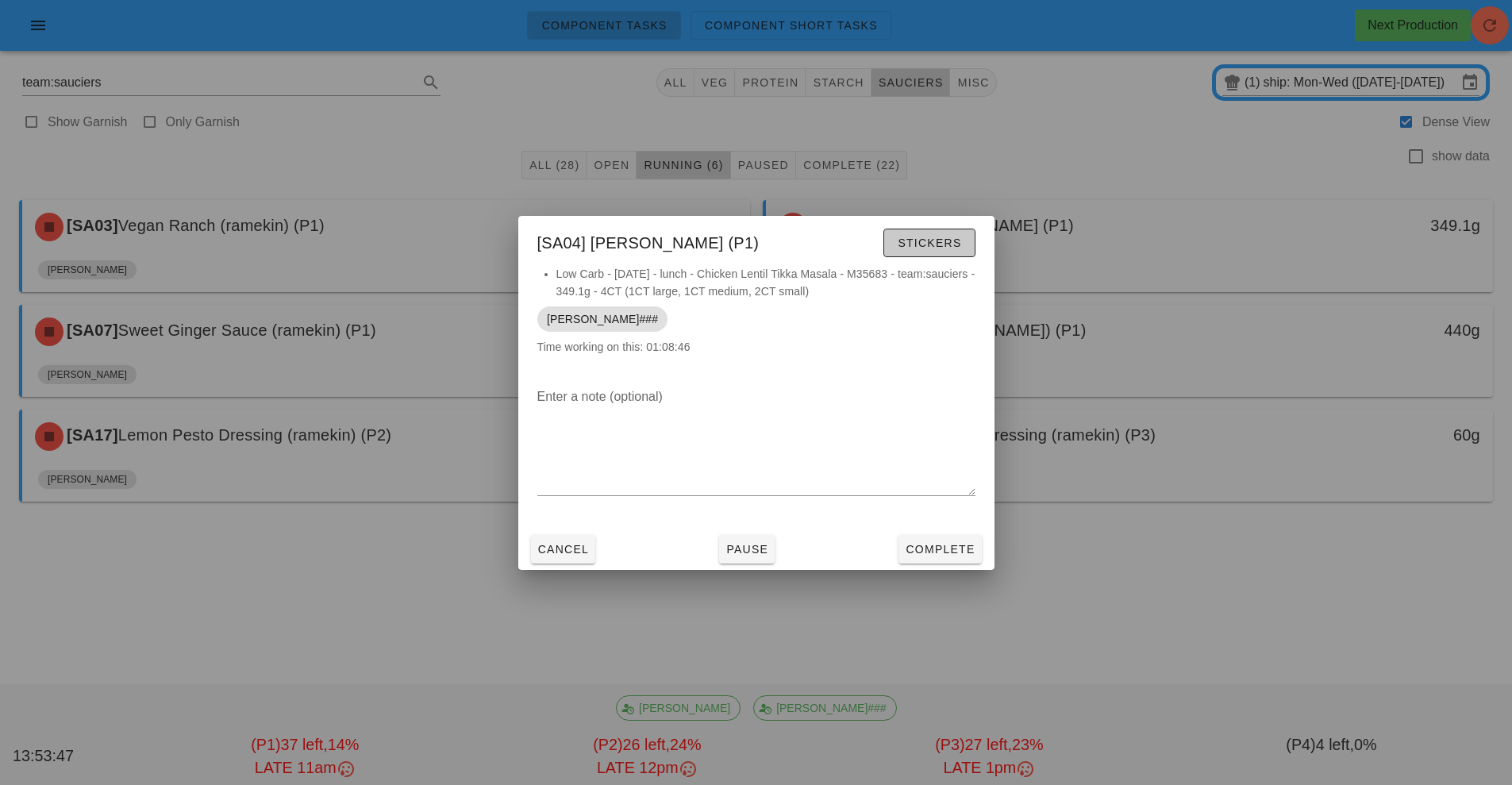
click at [926, 243] on span "Stickers" at bounding box center [929, 242] width 64 height 13
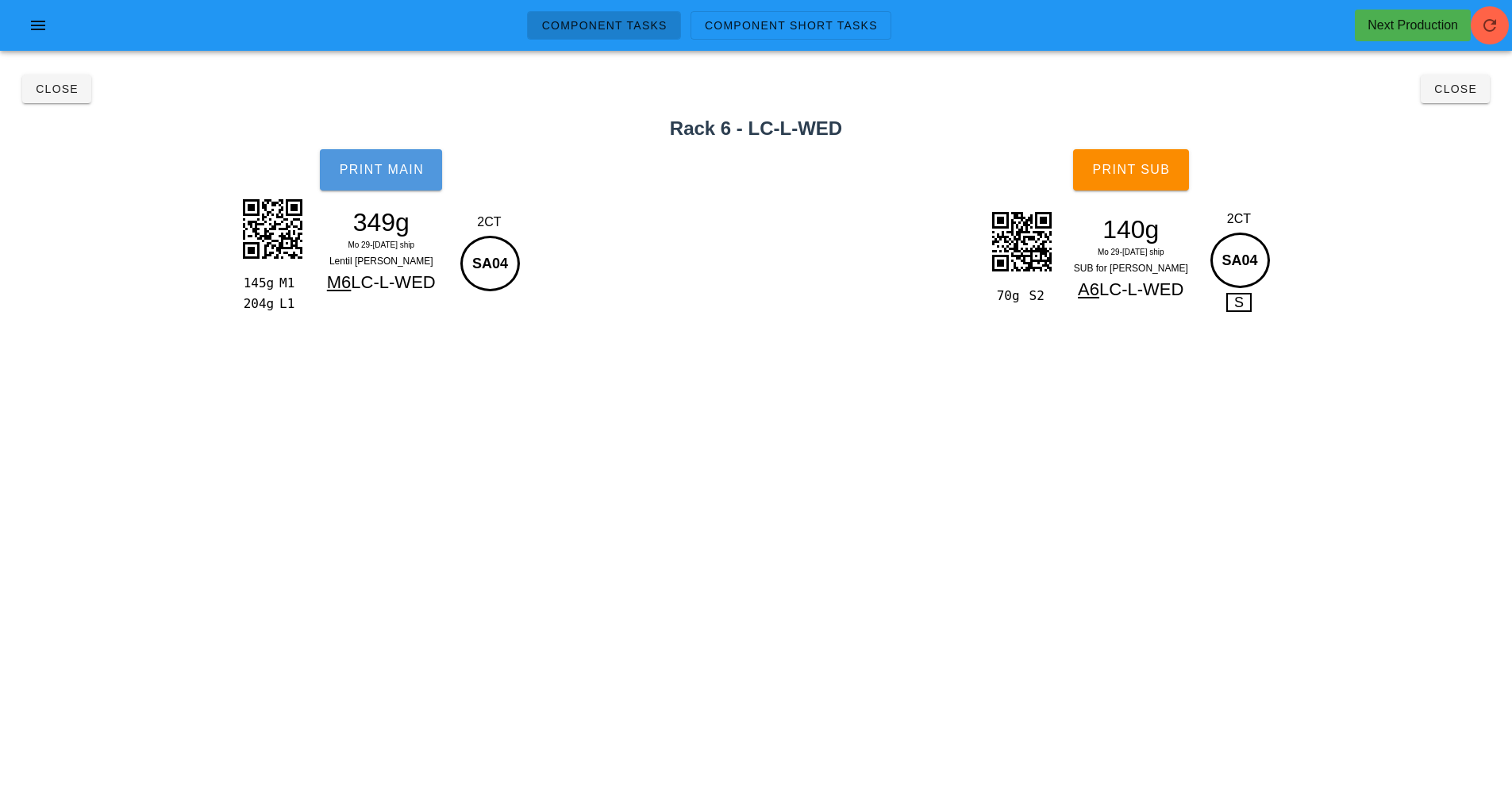
click at [374, 176] on span "Print Main" at bounding box center [381, 169] width 86 height 15
click at [1131, 164] on span "Print Sub" at bounding box center [1130, 169] width 79 height 15
click at [58, 90] on span "Close" at bounding box center [56, 88] width 44 height 13
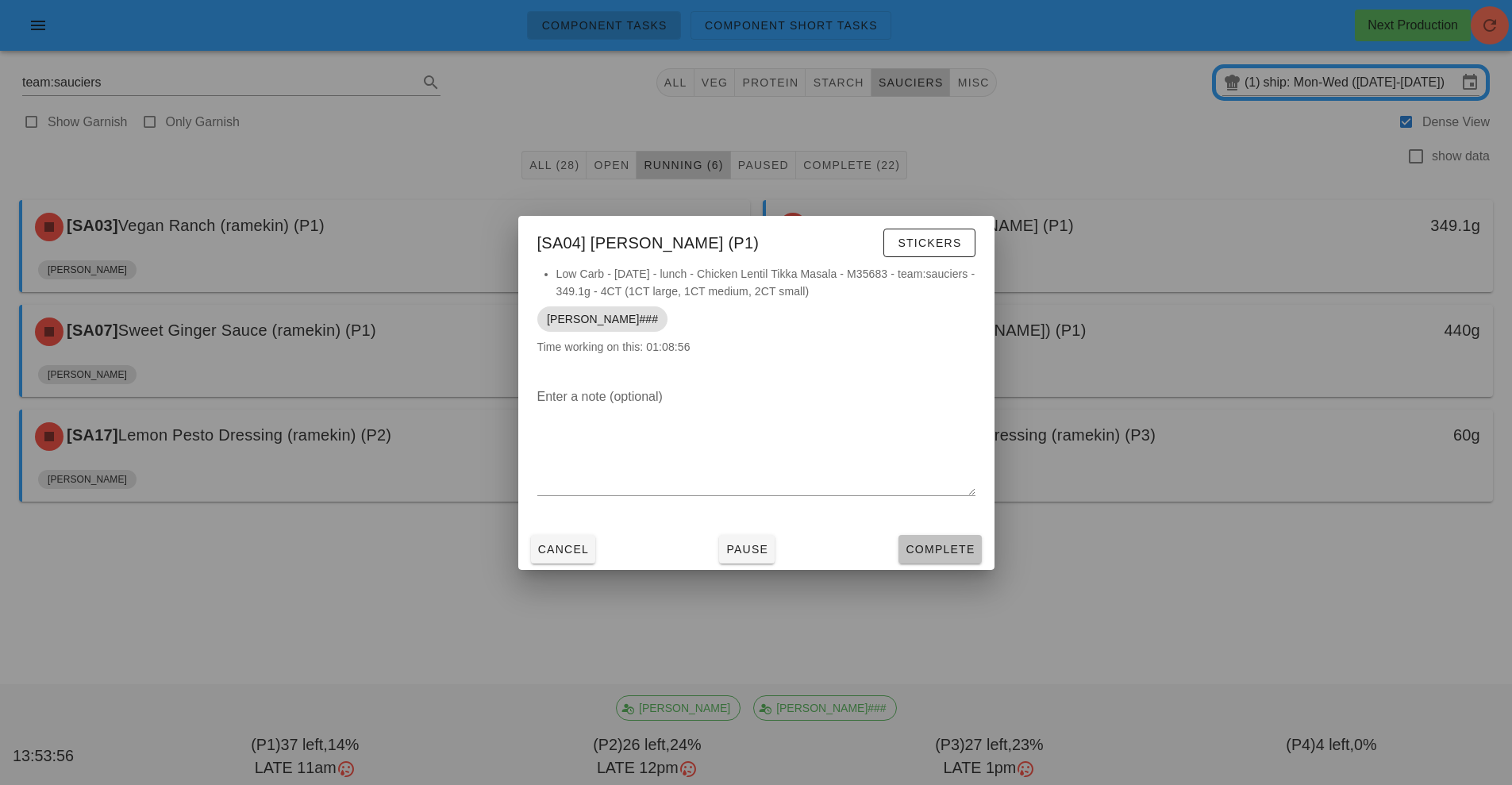
click at [947, 547] on span "Complete" at bounding box center [940, 549] width 70 height 13
